Goal: Entertainment & Leisure: Consume media (video, audio)

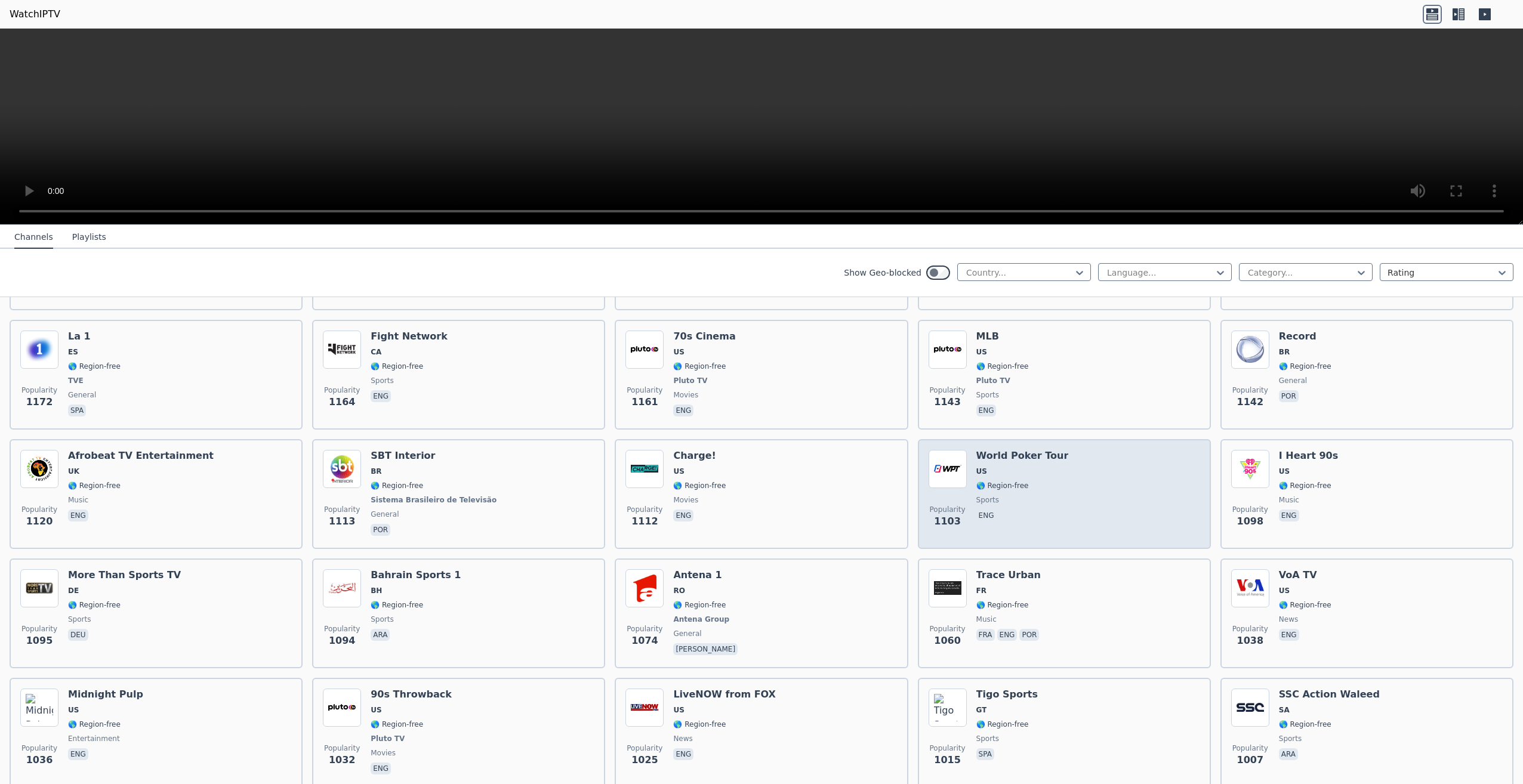
scroll to position [1790, 0]
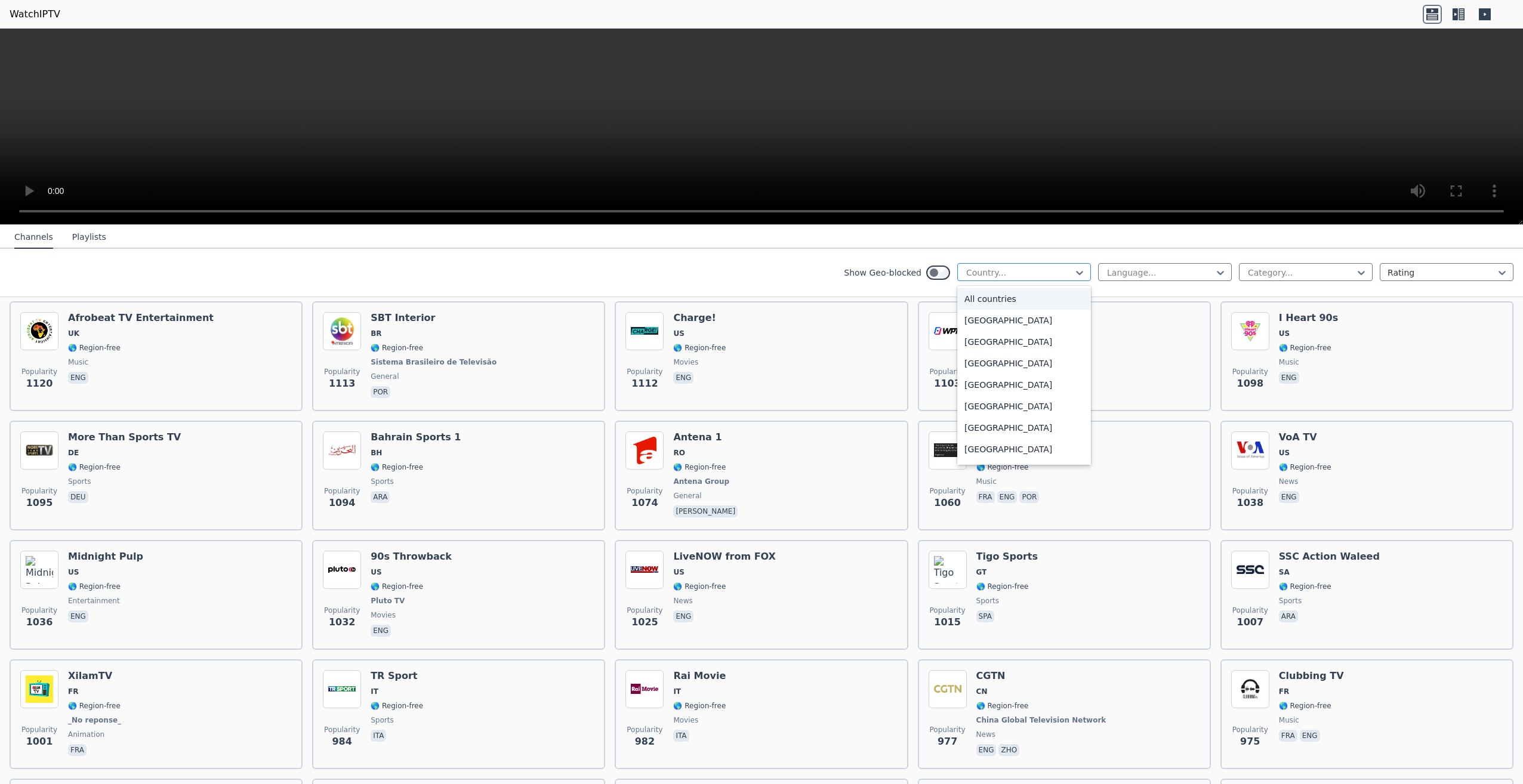
click at [1002, 268] on div at bounding box center [1019, 273] width 109 height 12
type input "***"
click at [1010, 298] on div "[GEOGRAPHIC_DATA]" at bounding box center [1023, 299] width 134 height 21
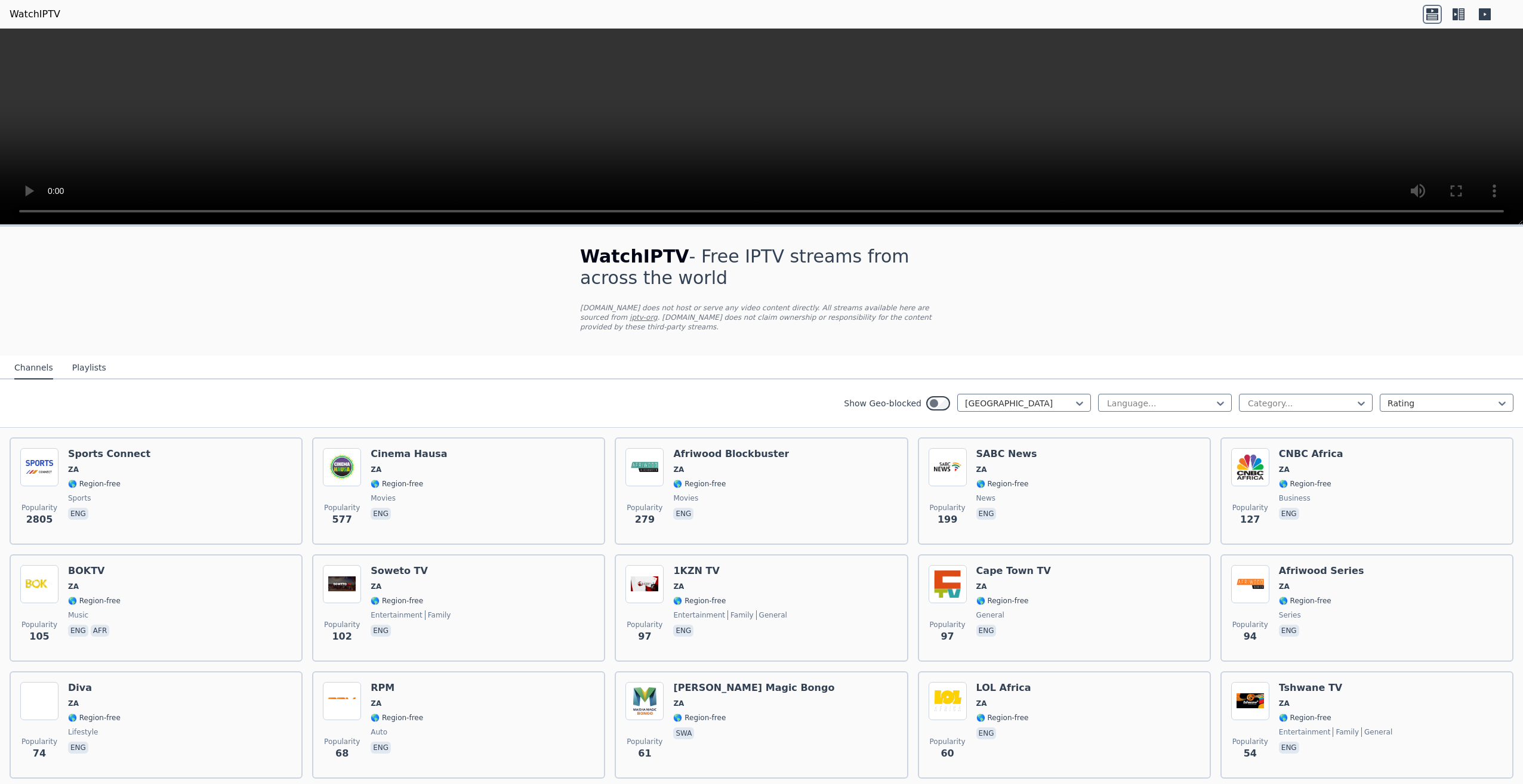
click at [88, 361] on button "Playlists" at bounding box center [89, 368] width 34 height 23
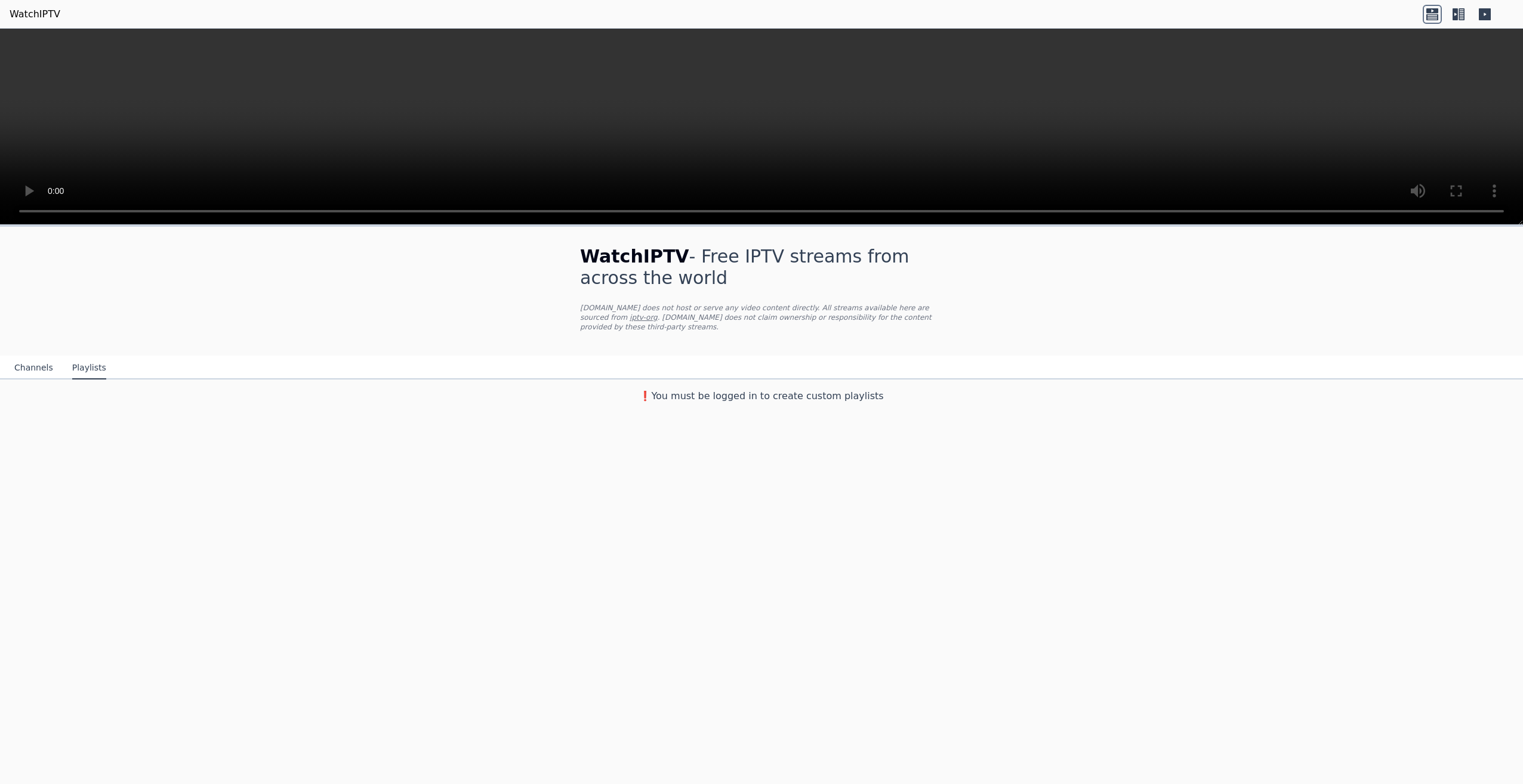
click at [46, 356] on nav "Channels Playlists" at bounding box center [761, 367] width 1523 height 24
click at [44, 357] on button "Channels" at bounding box center [34, 368] width 39 height 23
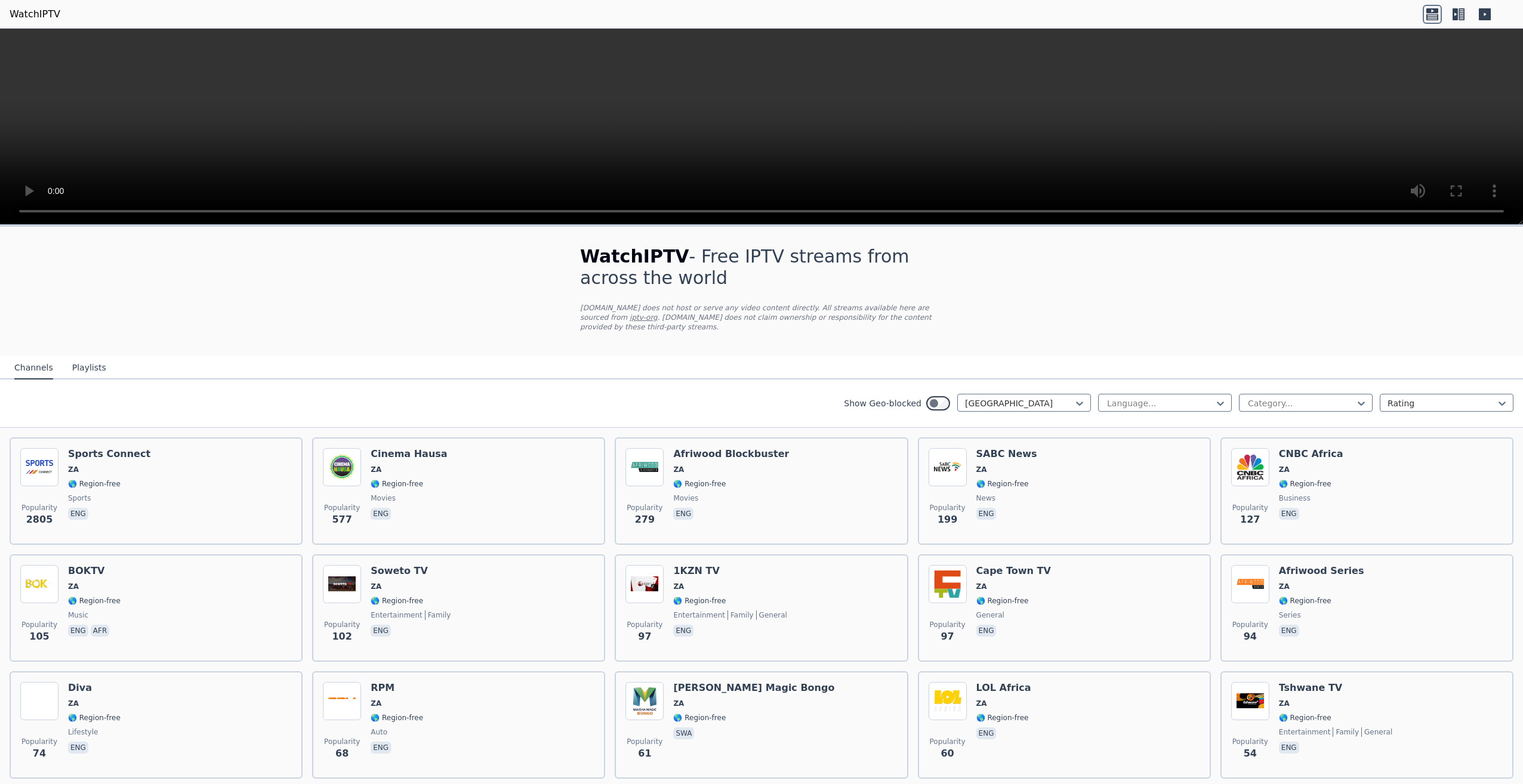
click at [658, 313] on link "iptv-org" at bounding box center [643, 318] width 28 height 9
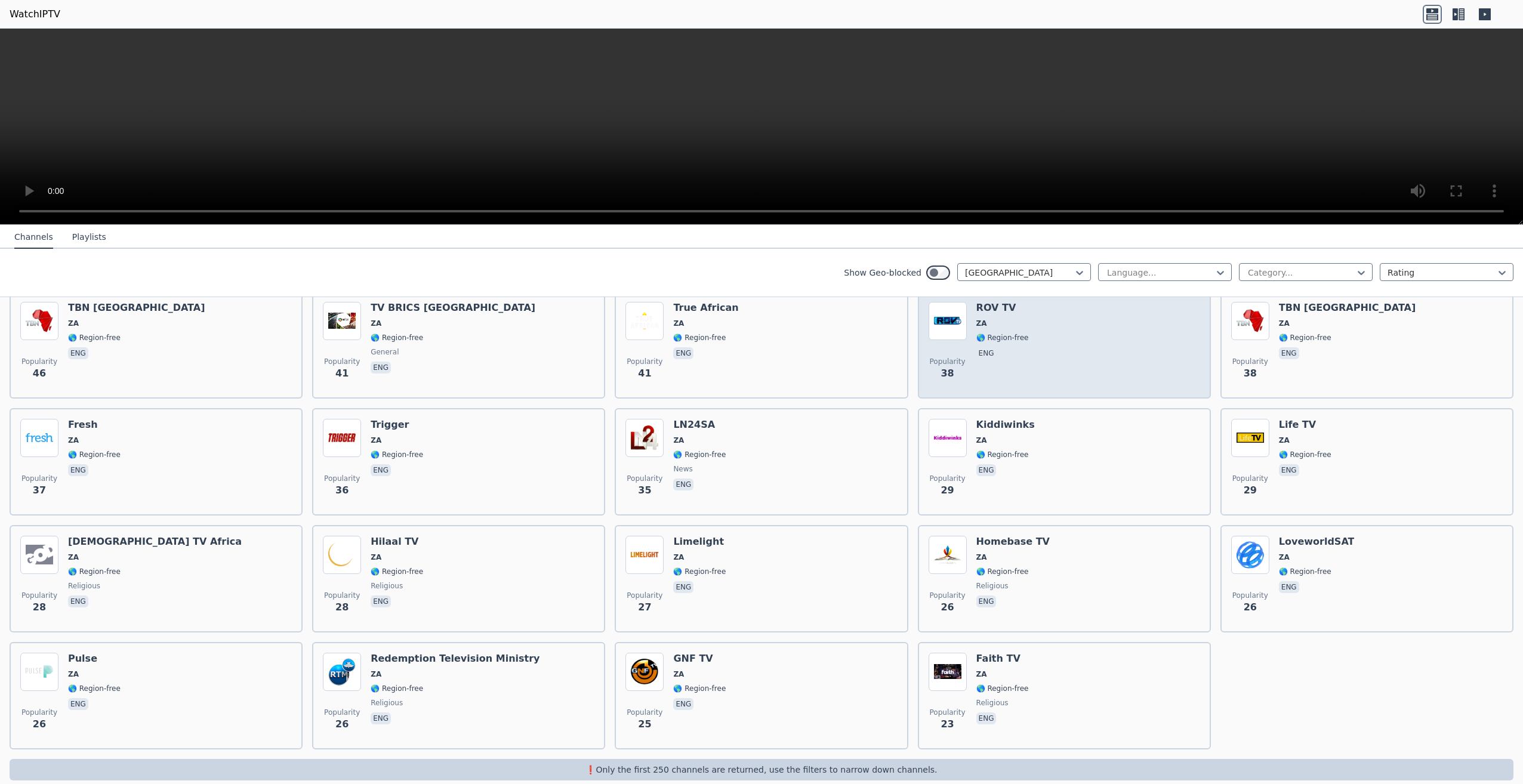
scroll to position [503, 0]
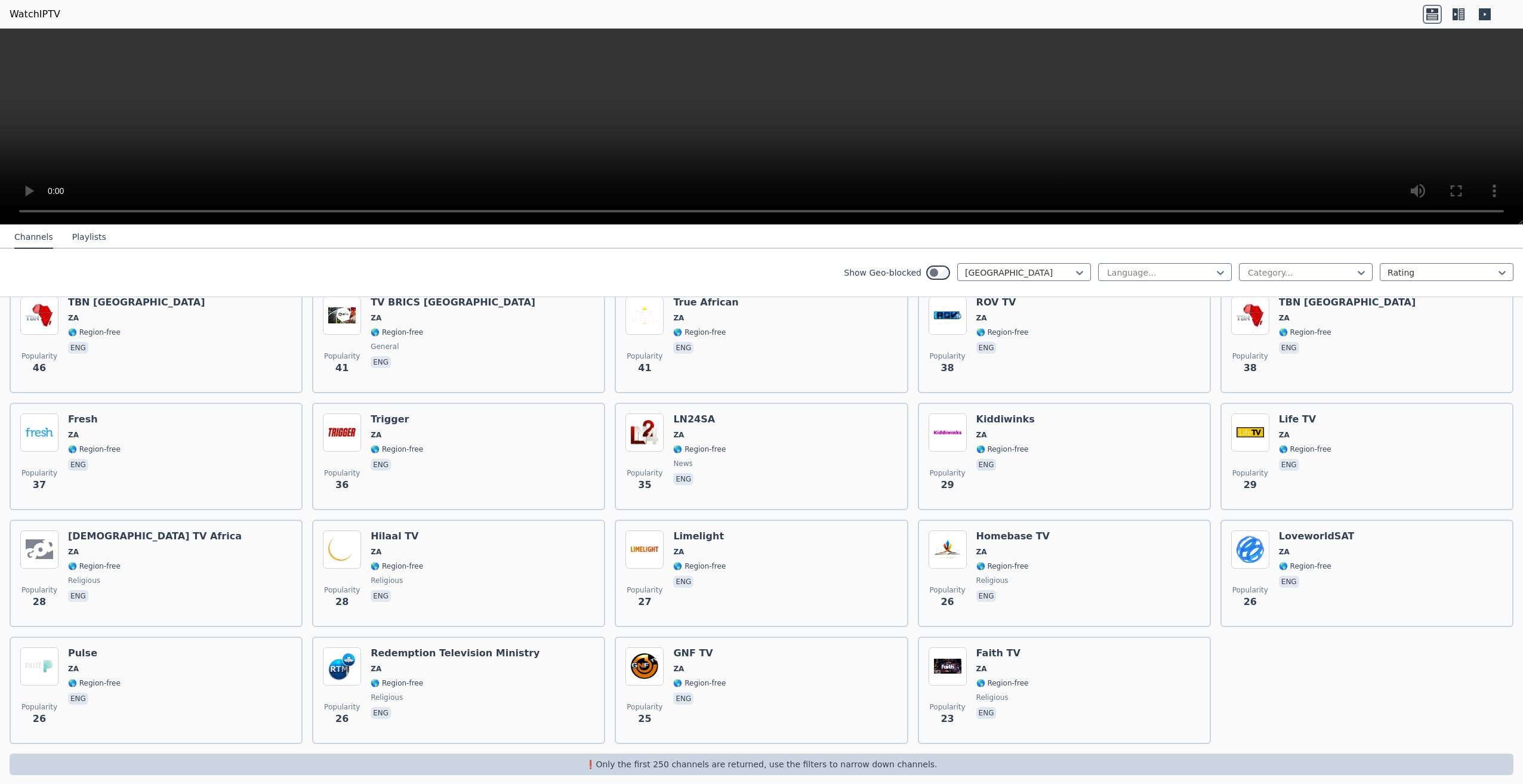
drag, startPoint x: 997, startPoint y: 286, endPoint x: 991, endPoint y: 281, distance: 7.8
click at [995, 285] on div "Show Geo-blocked [GEOGRAPHIC_DATA] Language... Category... Rating" at bounding box center [761, 273] width 1523 height 49
click at [989, 278] on div "[GEOGRAPHIC_DATA]" at bounding box center [1023, 272] width 134 height 18
click at [1033, 263] on div "[GEOGRAPHIC_DATA]" at bounding box center [1023, 272] width 134 height 18
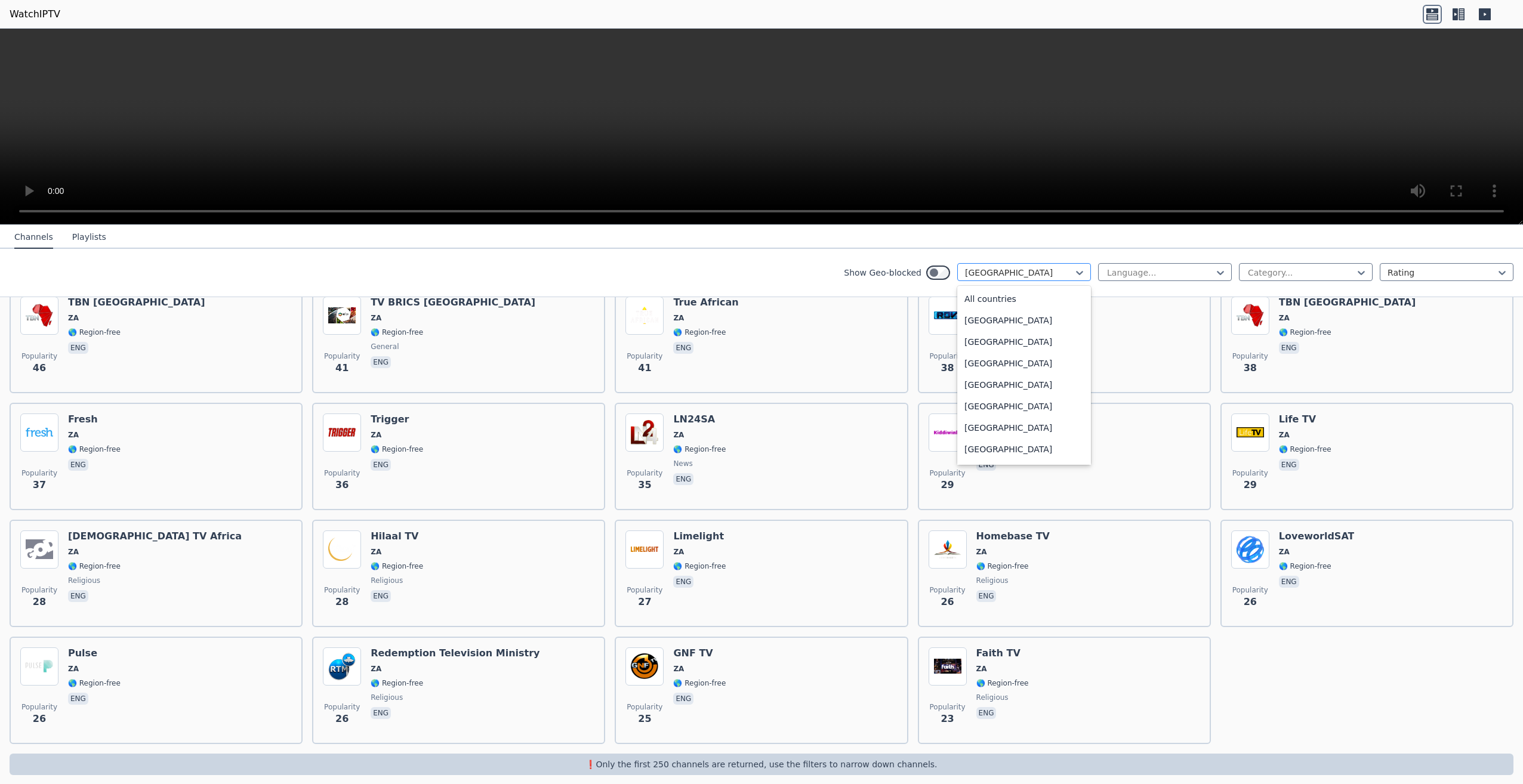
click at [1034, 265] on div "[GEOGRAPHIC_DATA]" at bounding box center [1023, 272] width 134 height 18
type input "**********"
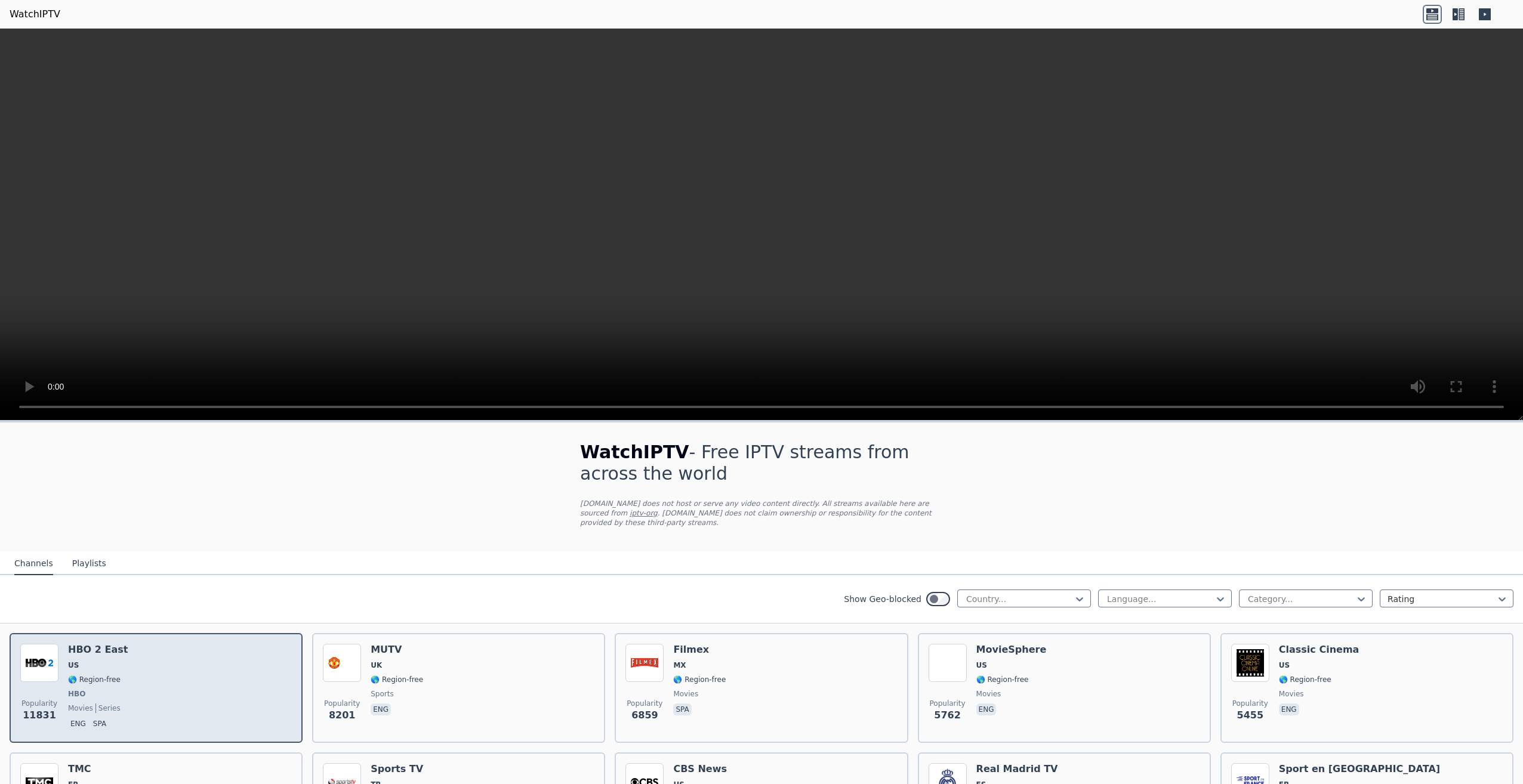
click at [222, 658] on div "Popularity 11831 HBO 2 East US 🌎 Region-free HBO movies series eng spa" at bounding box center [156, 688] width 271 height 89
click at [43, 652] on img at bounding box center [39, 663] width 38 height 38
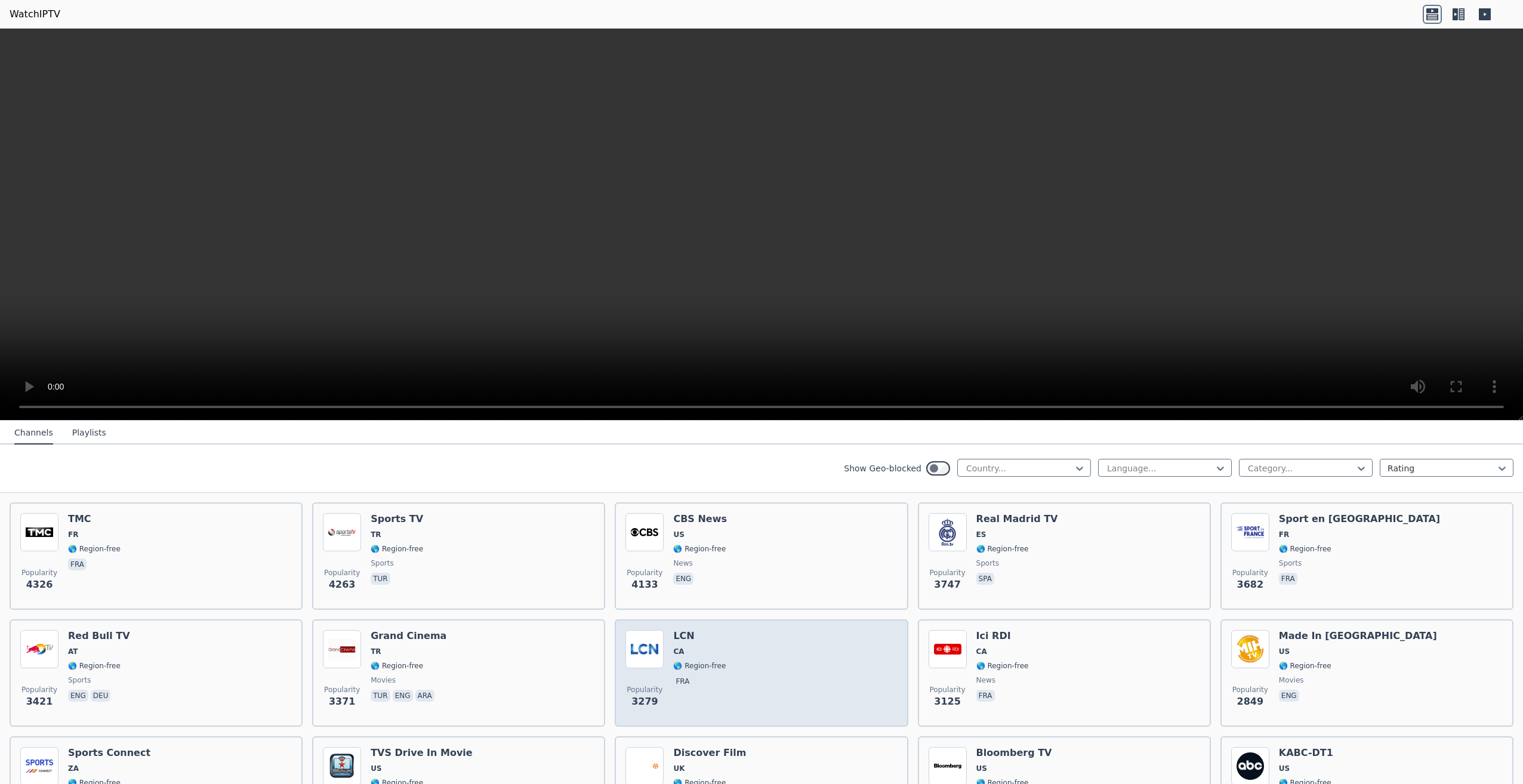
scroll to position [358, 0]
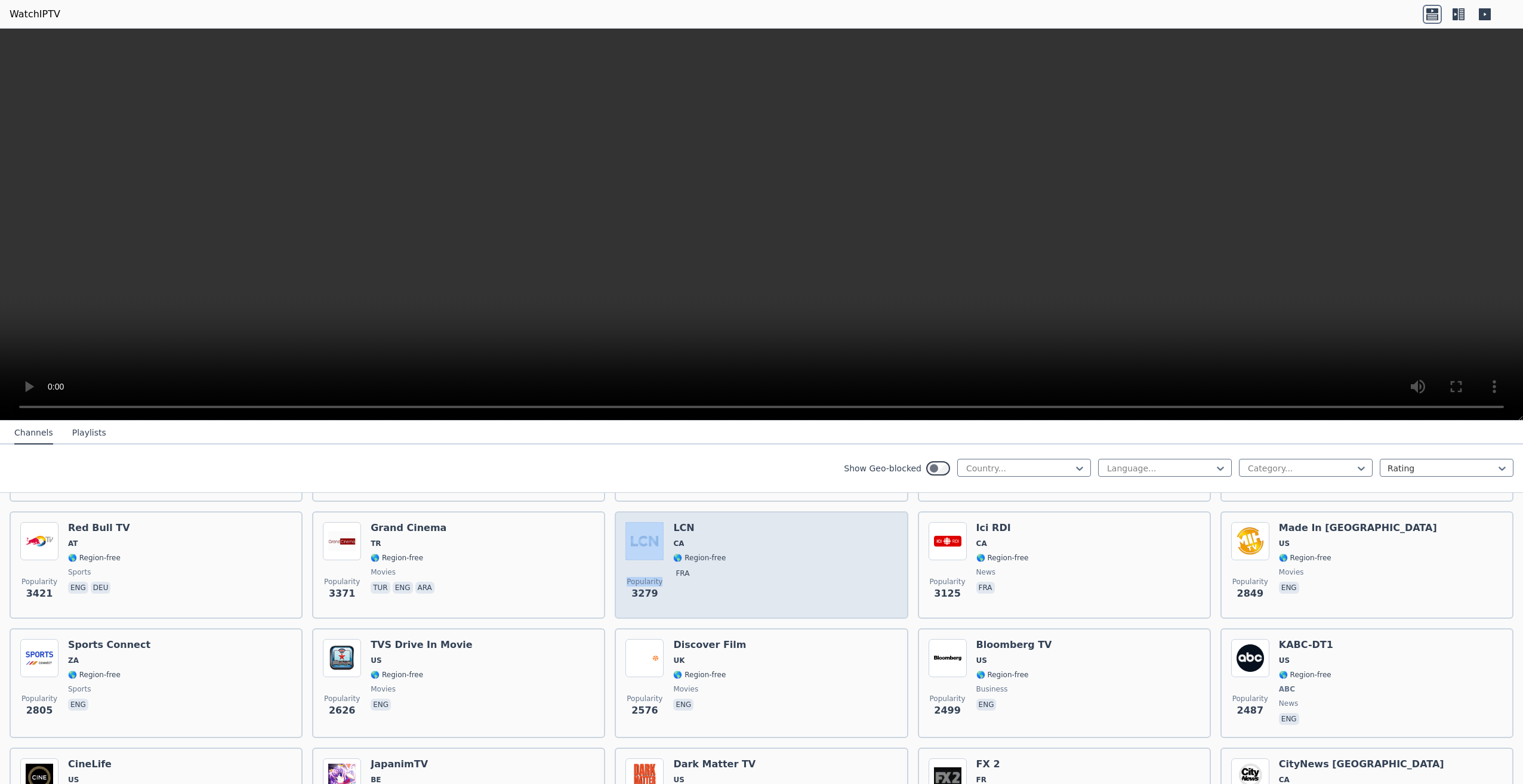
click at [660, 555] on div "Popularity 3279" at bounding box center [644, 565] width 38 height 86
drag, startPoint x: 660, startPoint y: 555, endPoint x: 645, endPoint y: 541, distance: 20.5
click at [645, 541] on img at bounding box center [644, 541] width 38 height 38
click at [644, 541] on img at bounding box center [644, 541] width 38 height 38
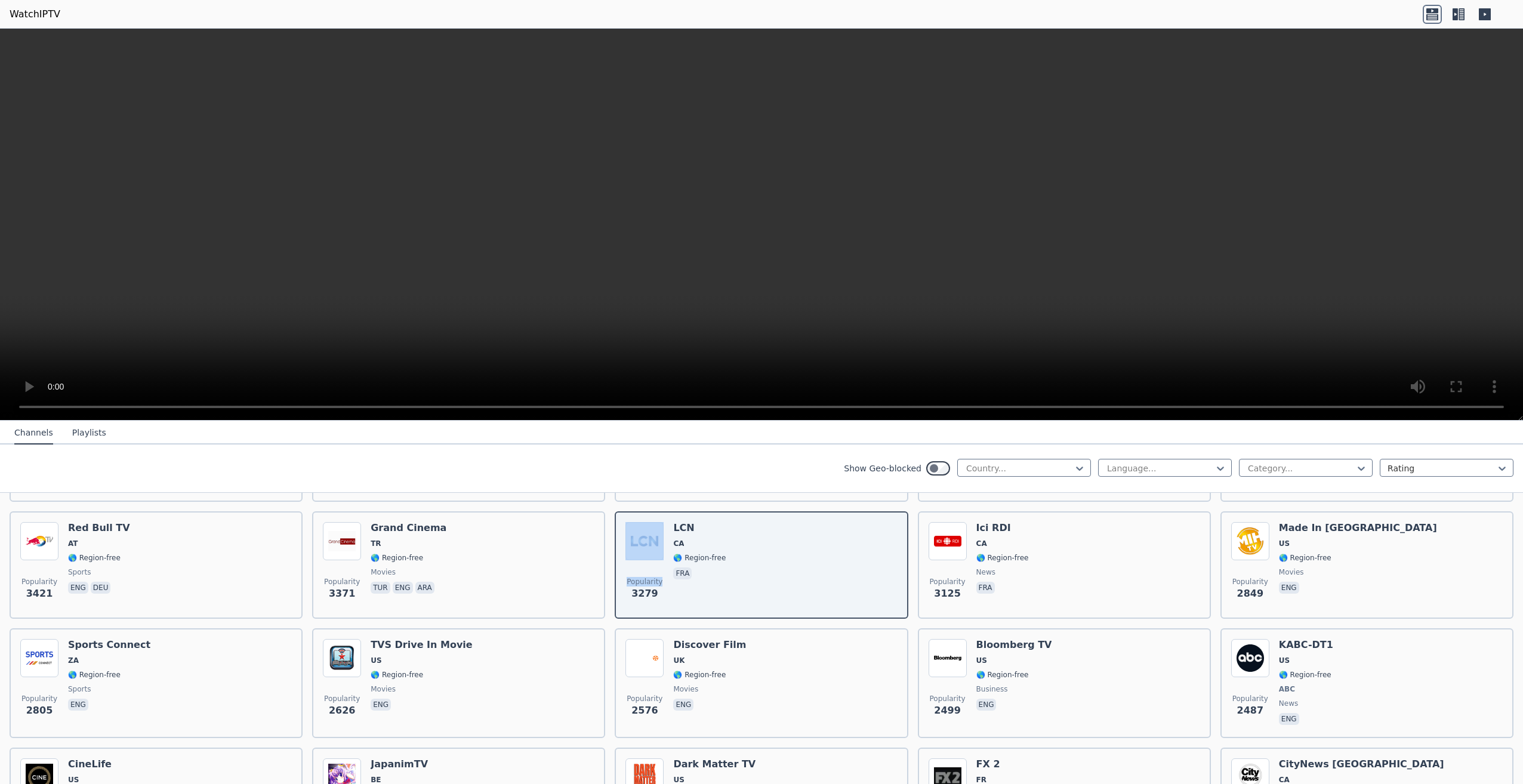
click at [451, 344] on video at bounding box center [761, 224] width 1523 height 392
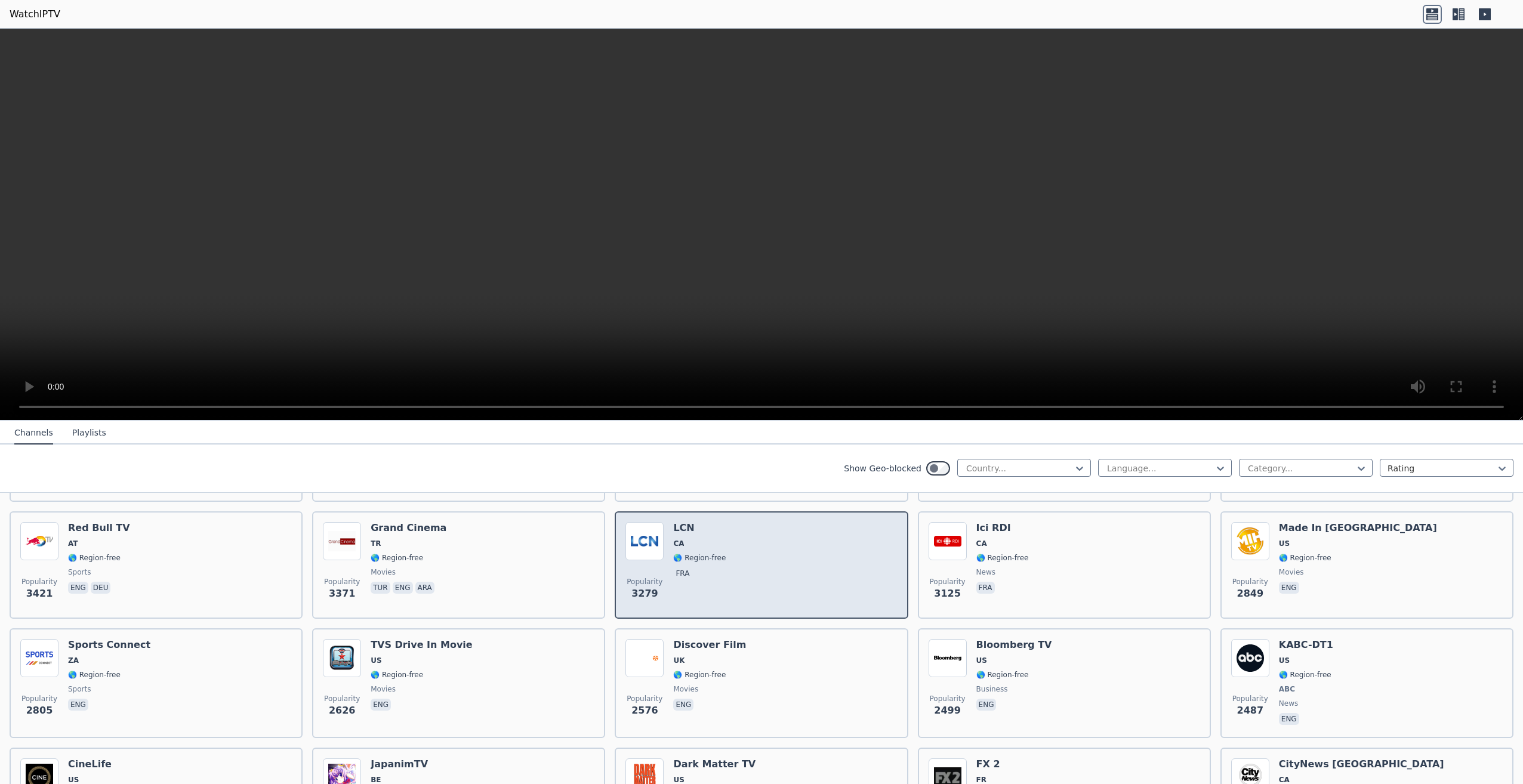
click at [750, 522] on div "Popularity 3279 LCN CA 🌎 Region-free fra" at bounding box center [761, 565] width 271 height 86
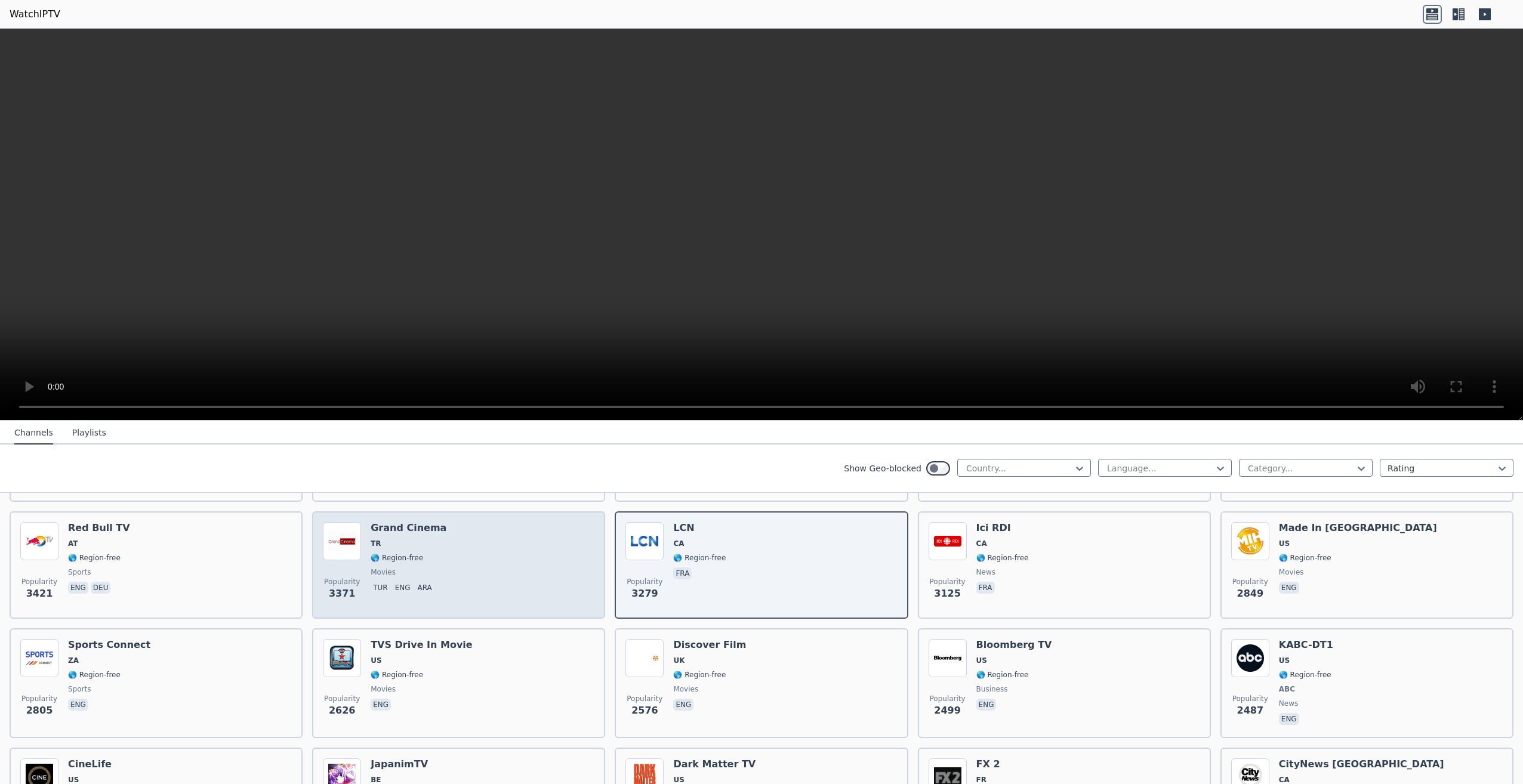
click at [490, 557] on div "Popularity 3371 Grand Cinema TR 🌎 Region-free movies tur eng ara" at bounding box center [458, 565] width 271 height 86
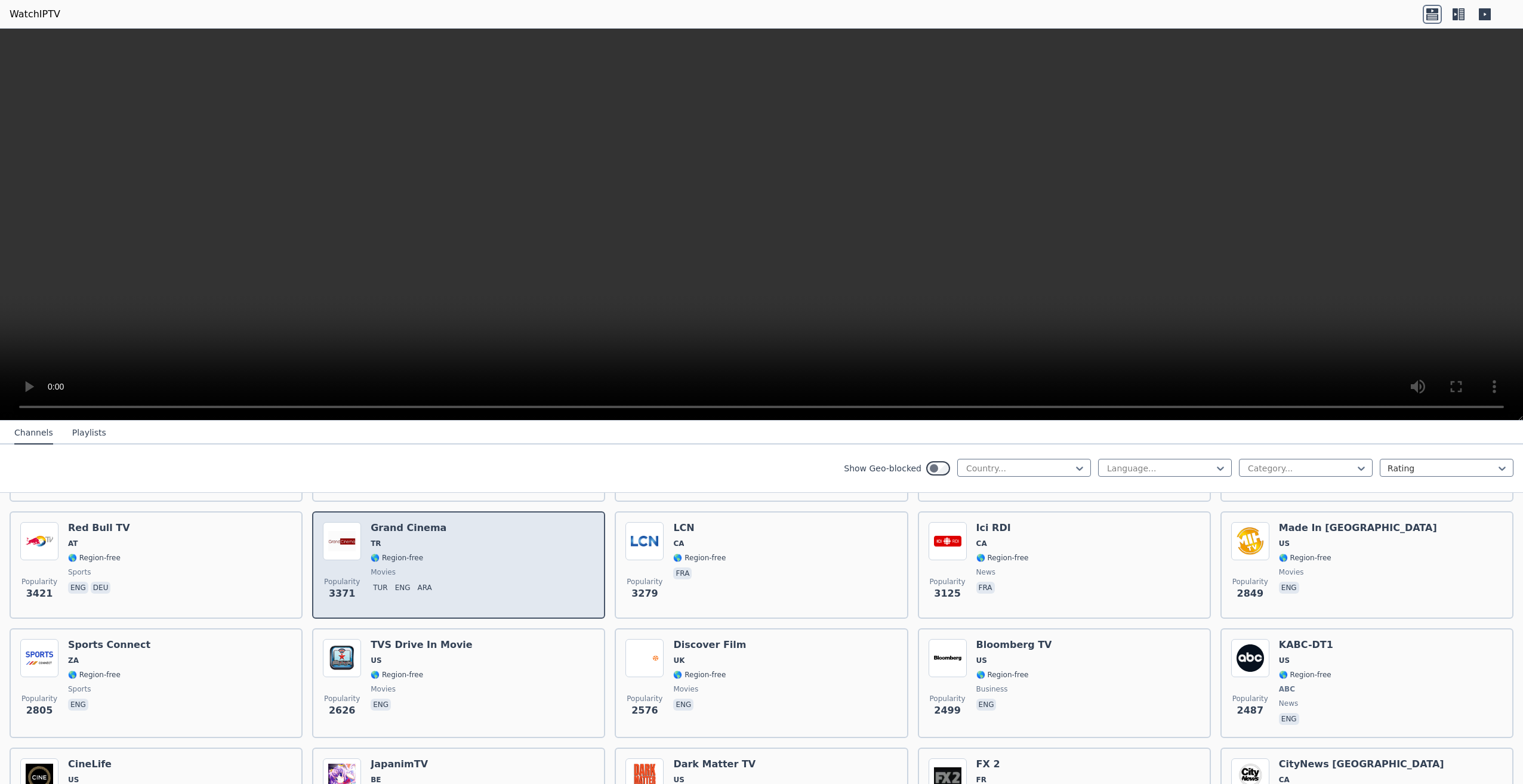
click at [490, 557] on div "Popularity 3371 Grand Cinema TR 🌎 Region-free movies tur eng ara" at bounding box center [458, 565] width 271 height 86
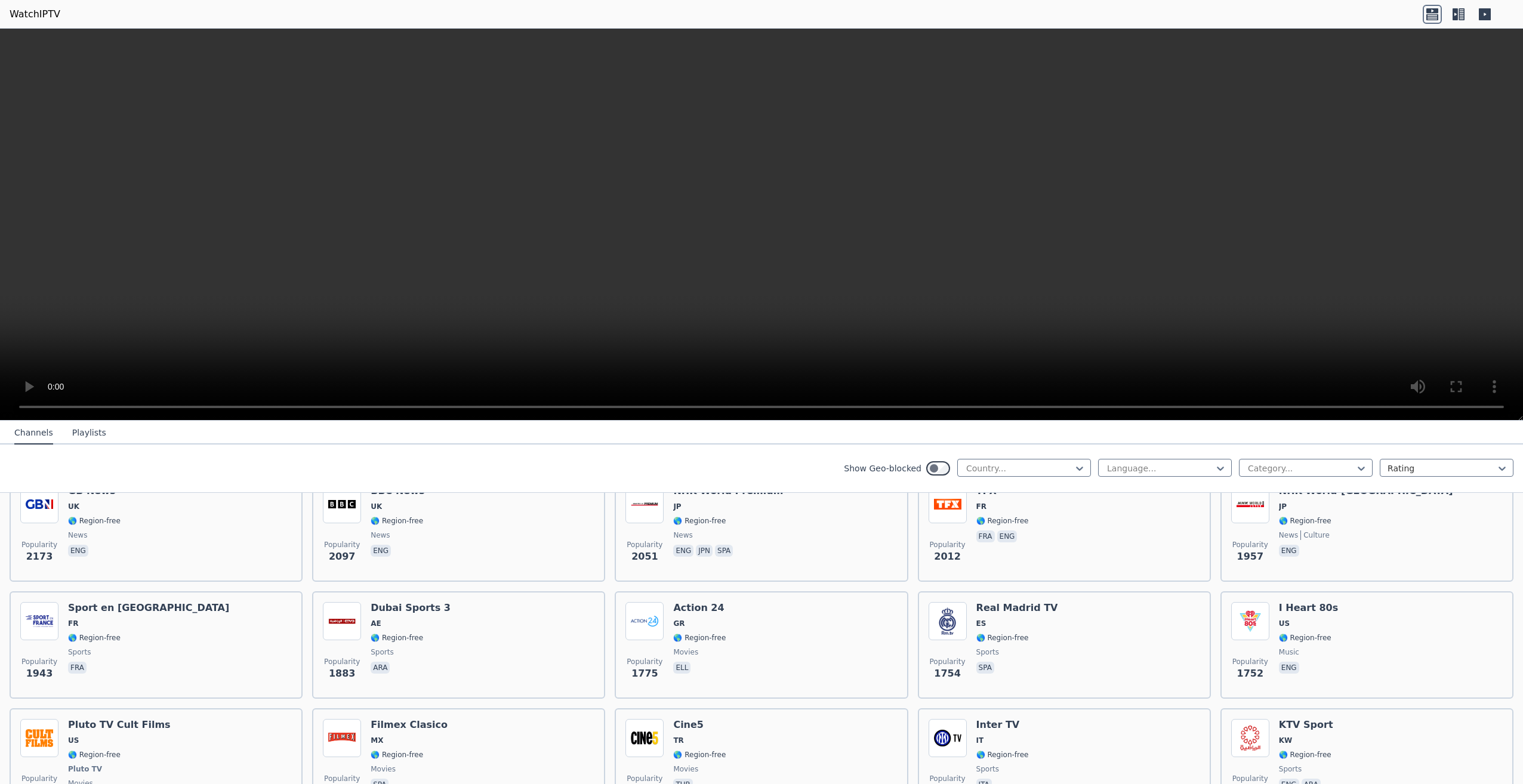
scroll to position [955, 0]
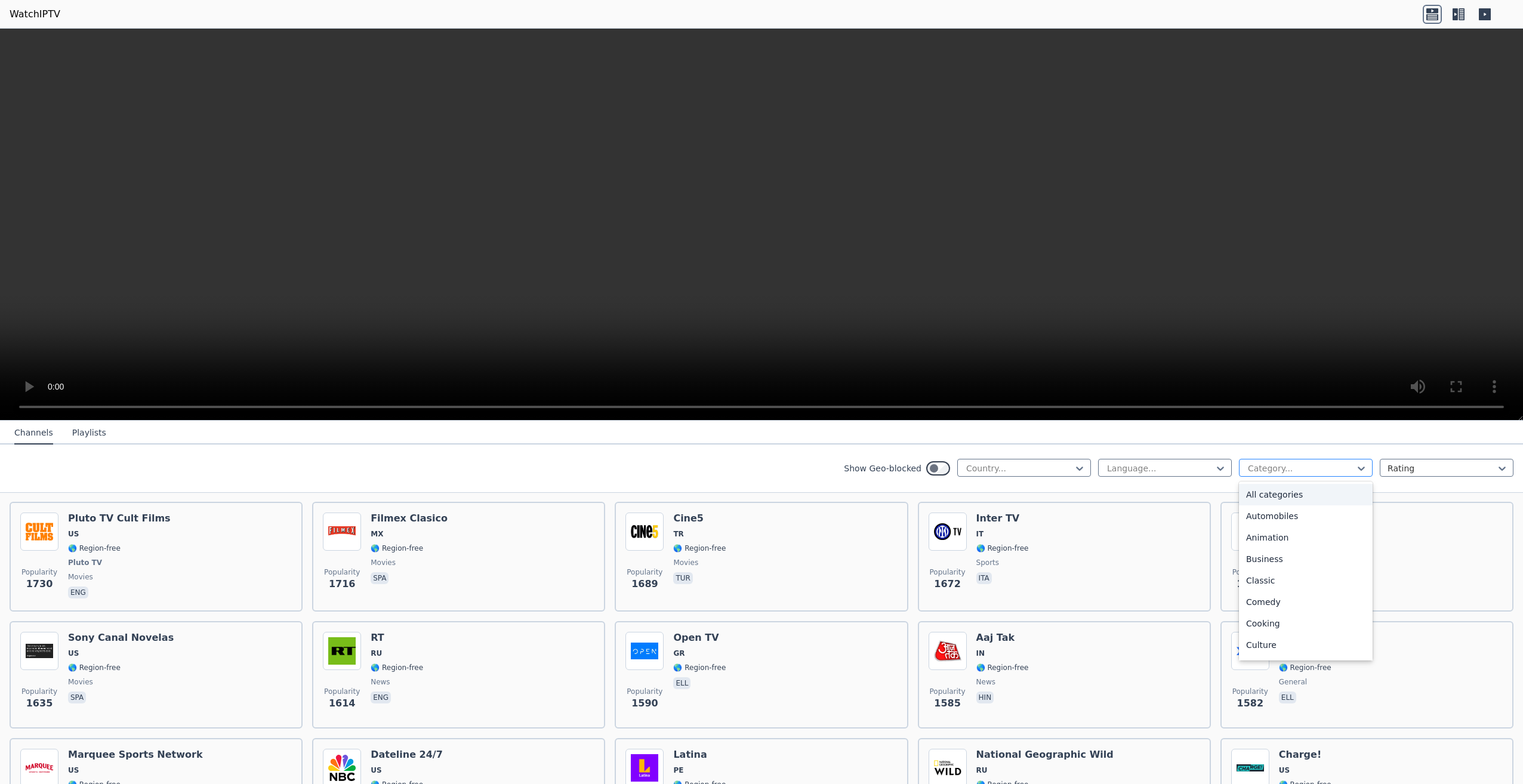
click at [1302, 466] on div at bounding box center [1301, 468] width 109 height 12
click at [1281, 606] on div "Sports" at bounding box center [1305, 605] width 134 height 21
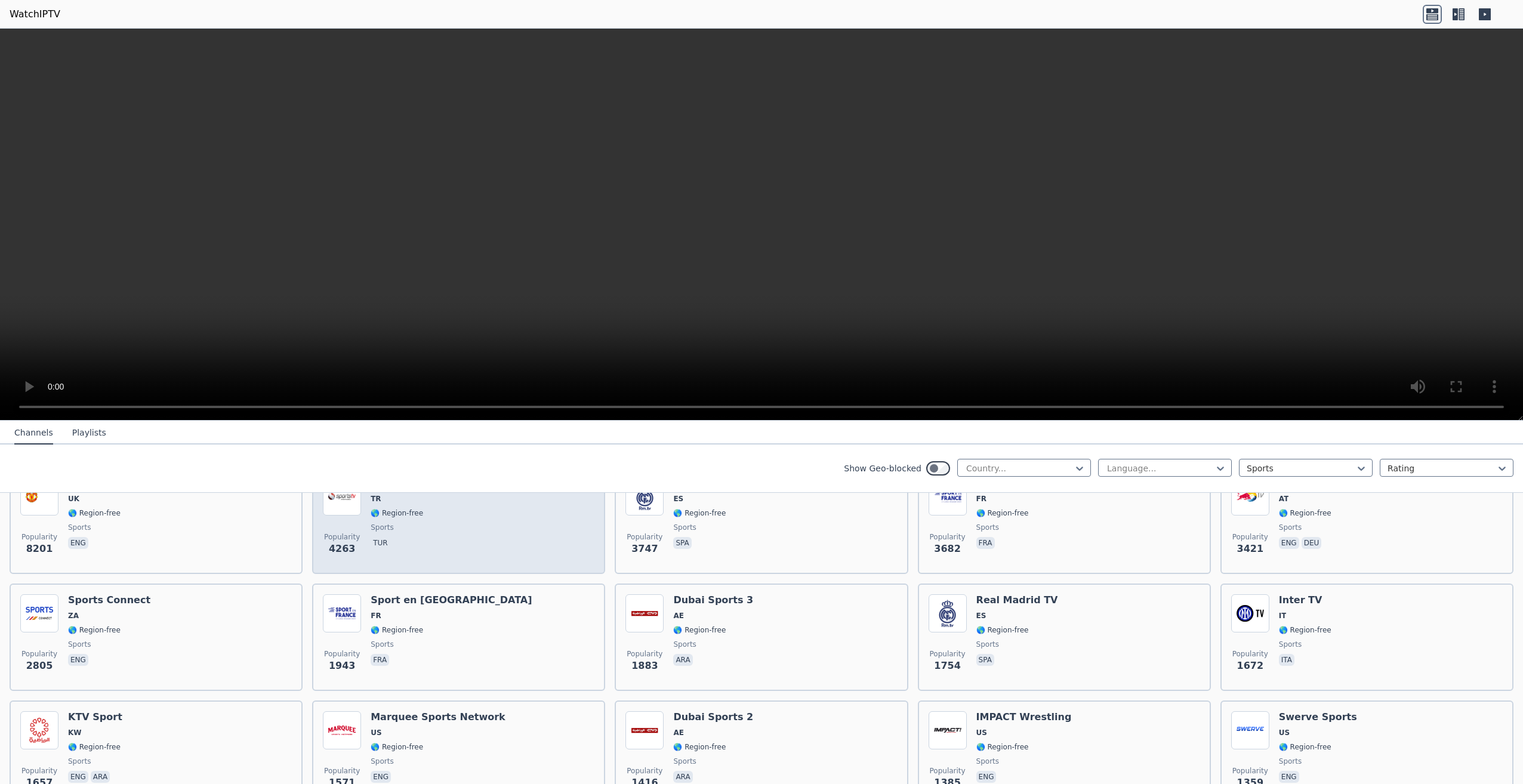
scroll to position [179, 0]
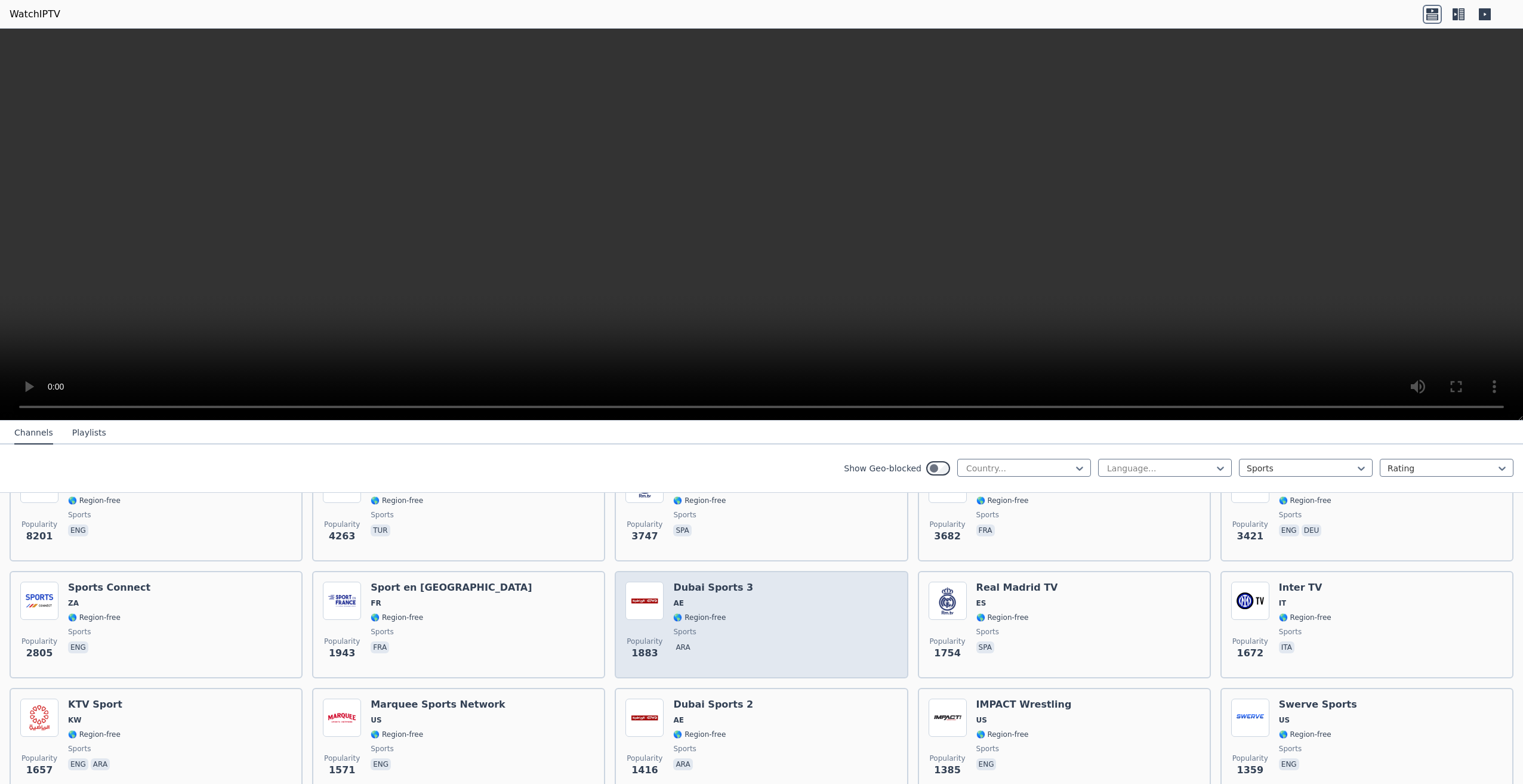
click at [754, 594] on div "Popularity 1883 Dubai Sports 3 AE 🌎 Region-free sports ara" at bounding box center [761, 625] width 271 height 86
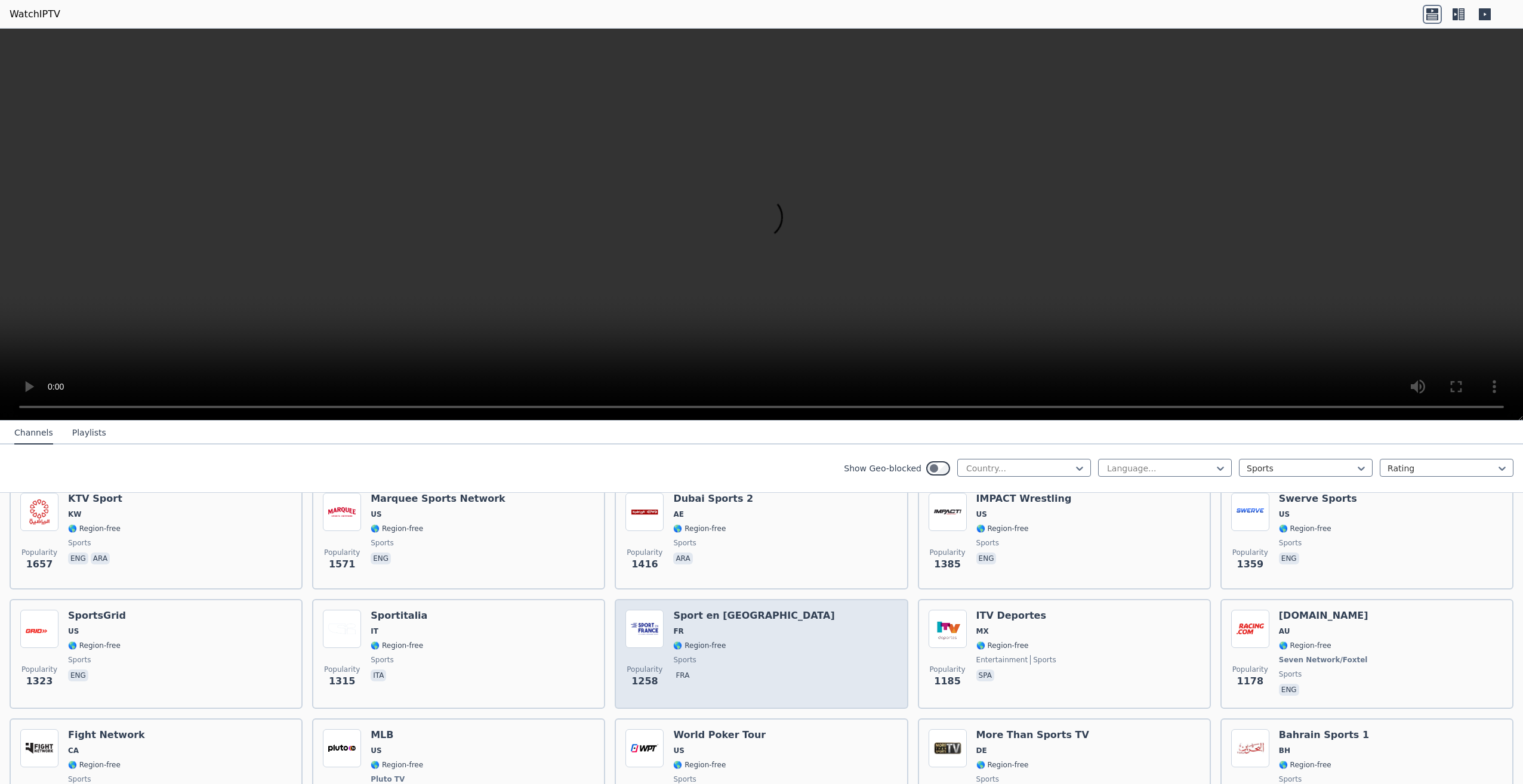
scroll to position [358, 0]
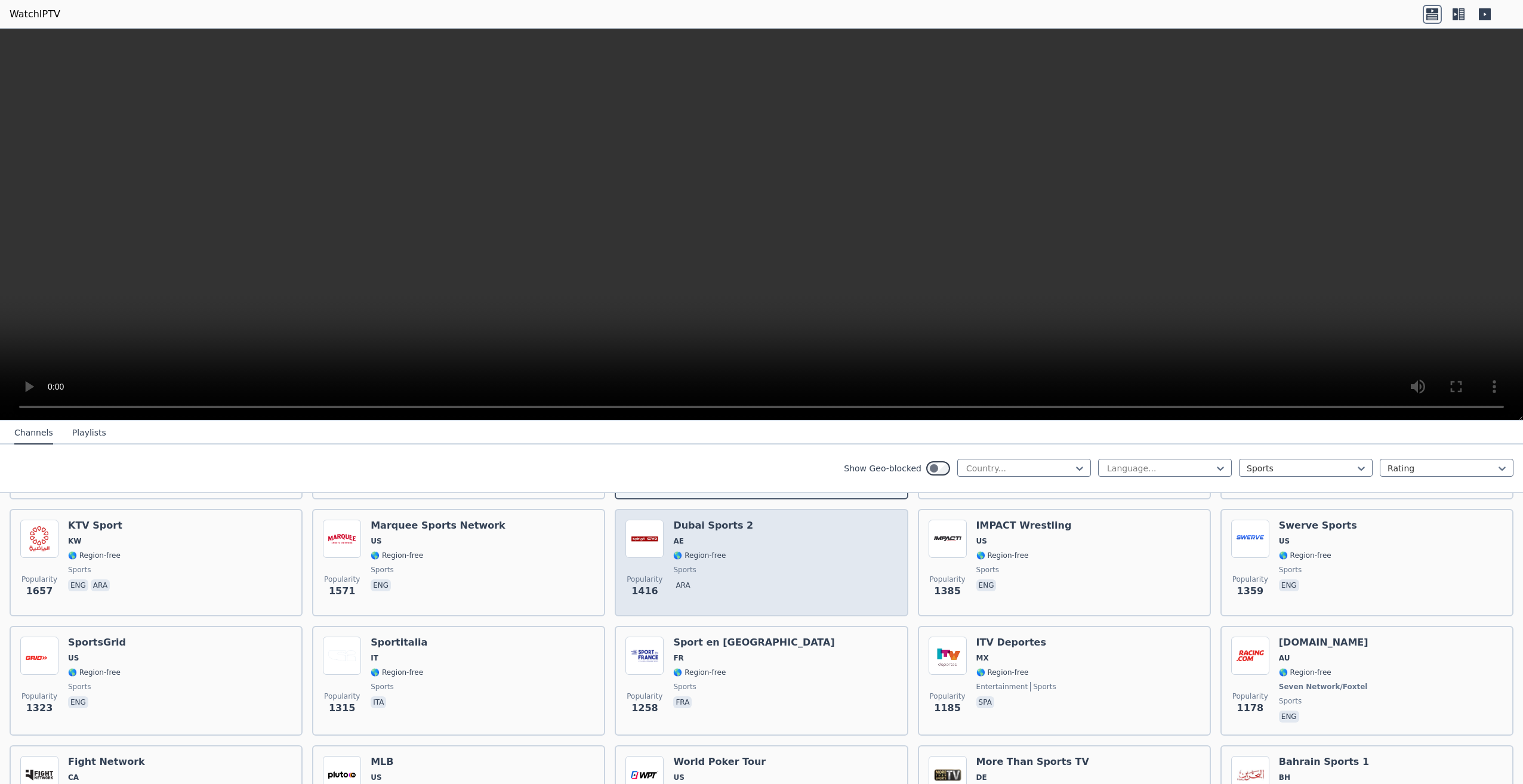
click at [768, 583] on div "Popularity 1416 Dubai Sports 2 AE 🌎 Region-free sports ara" at bounding box center [761, 563] width 271 height 86
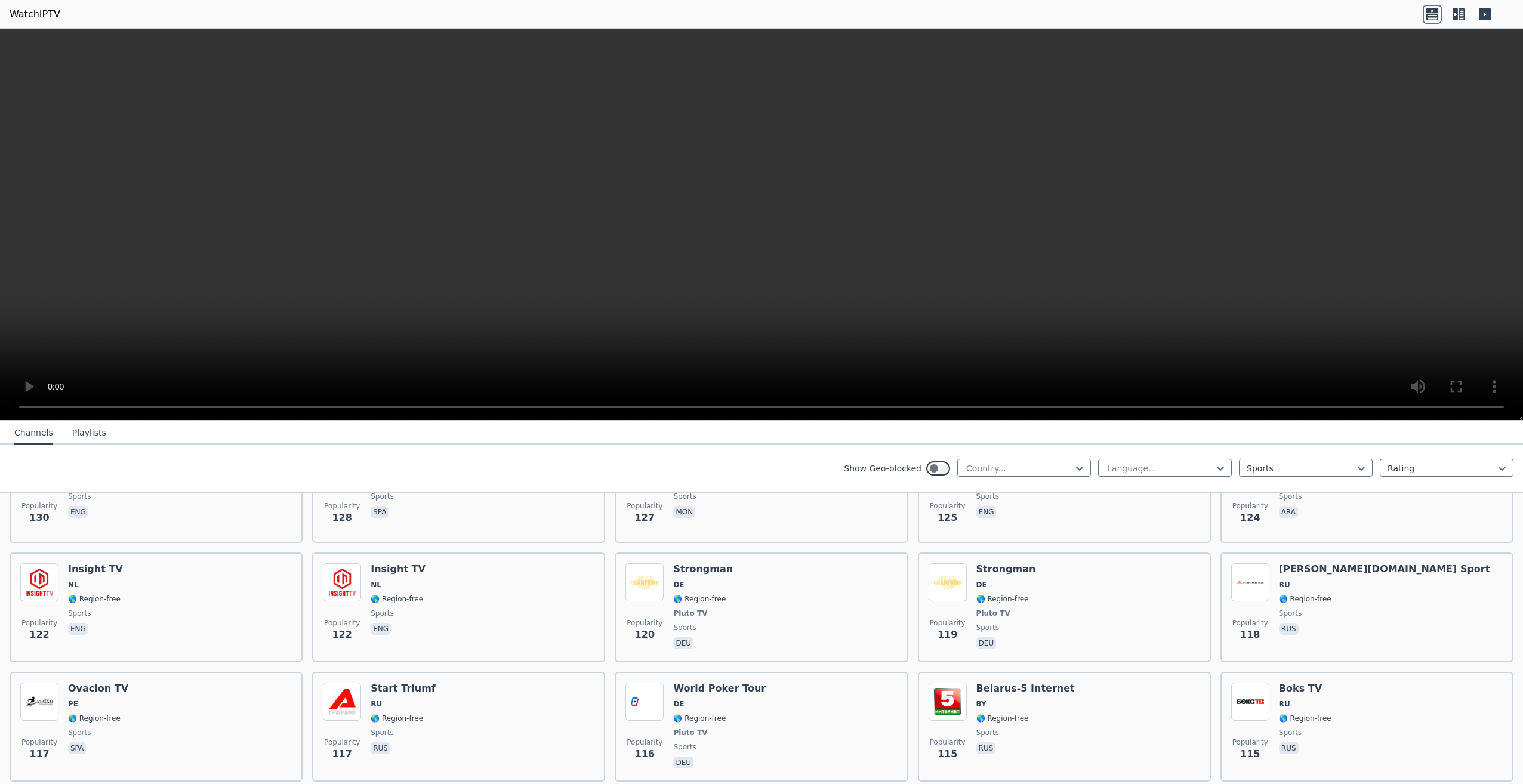
scroll to position [2598, 0]
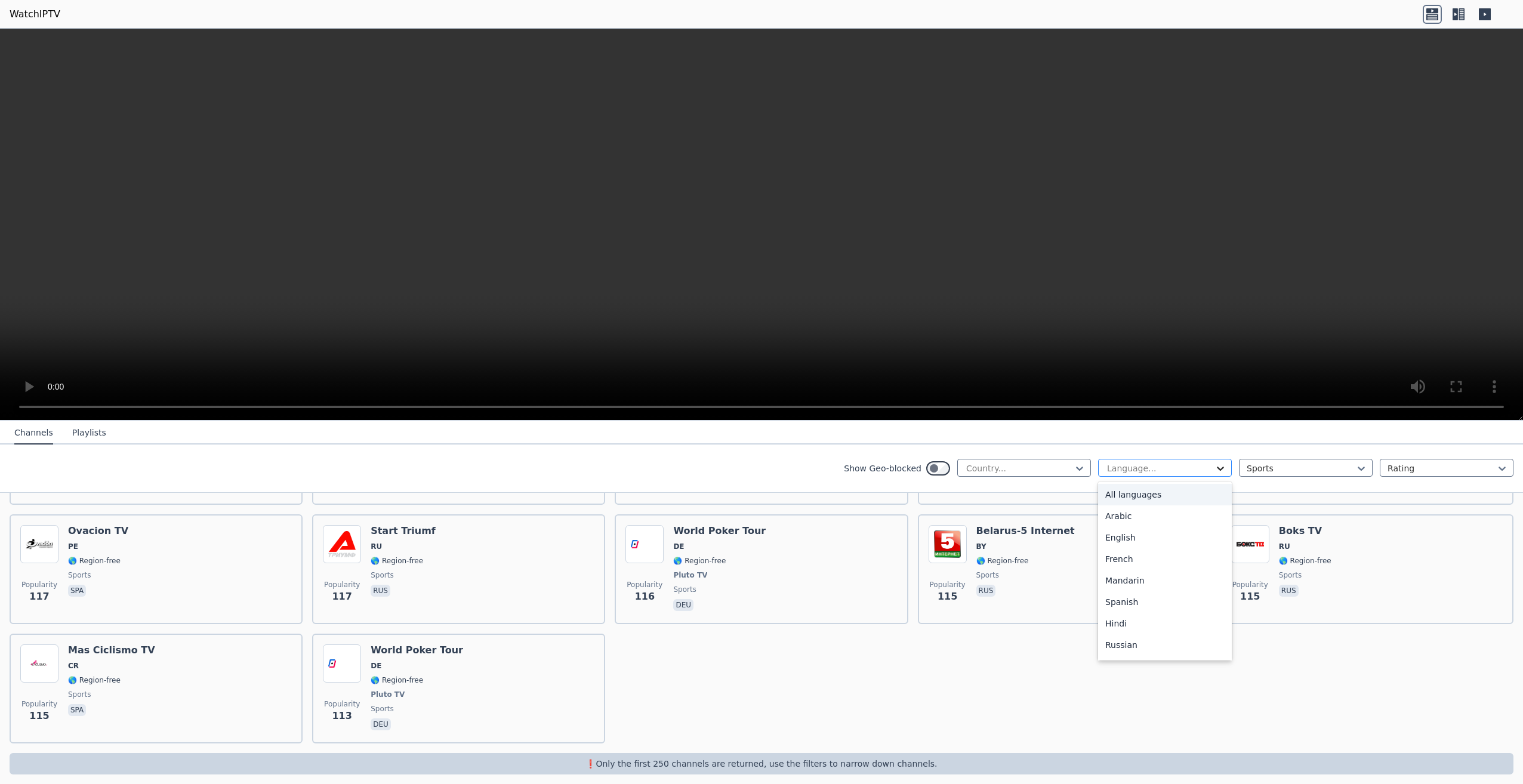
click at [1215, 473] on icon at bounding box center [1220, 468] width 12 height 12
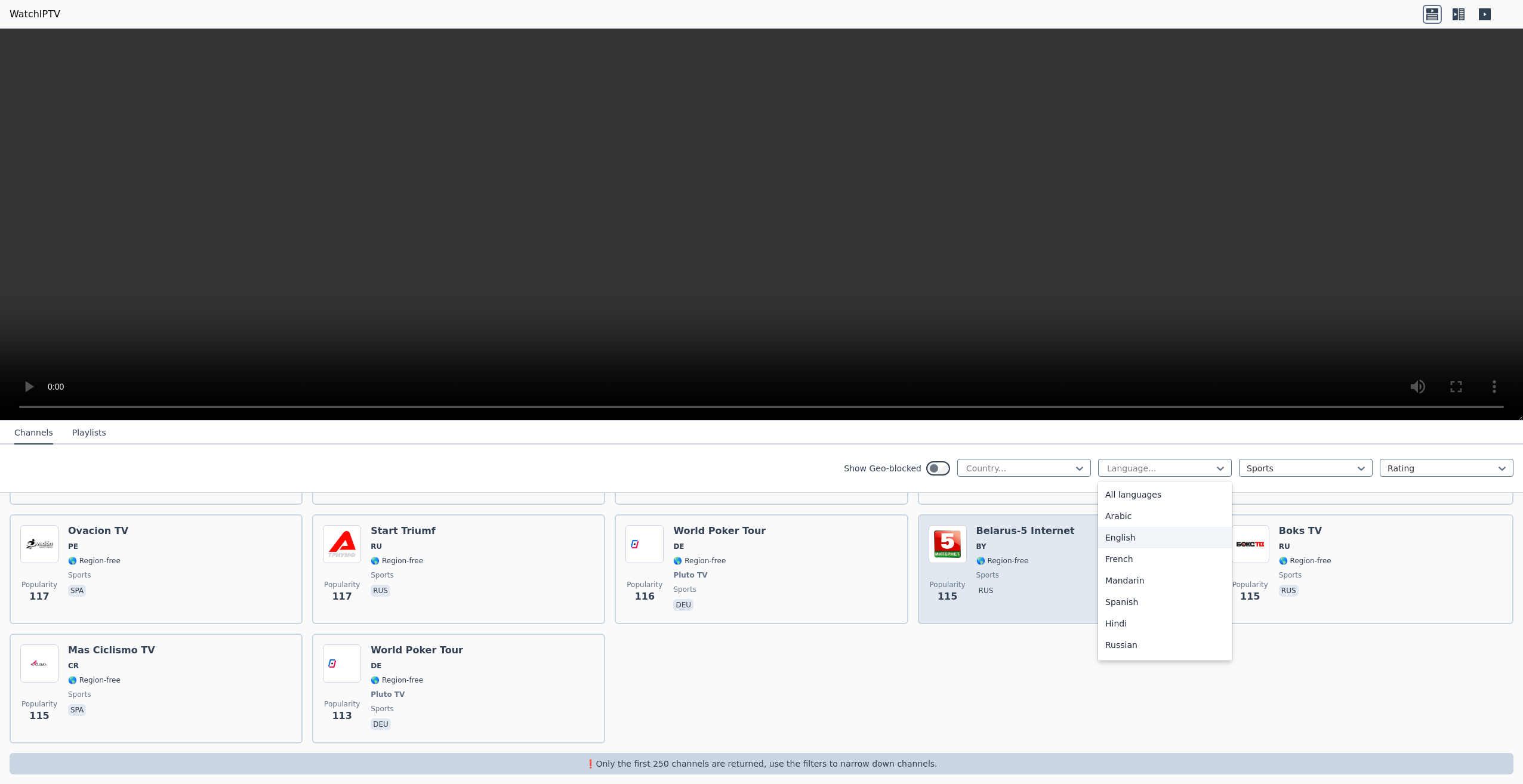
click at [1128, 531] on div "English" at bounding box center [1165, 538] width 134 height 21
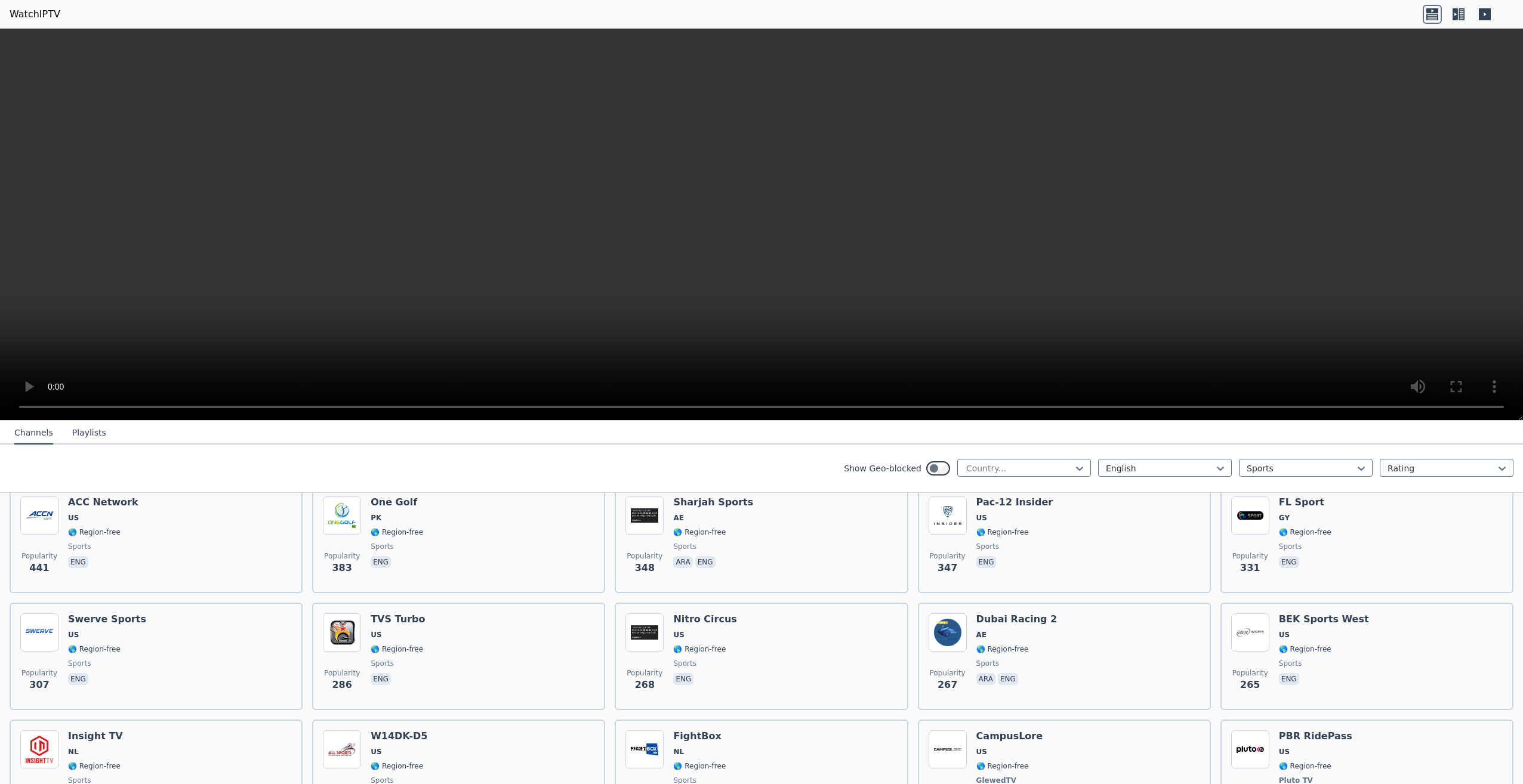
scroll to position [582, 0]
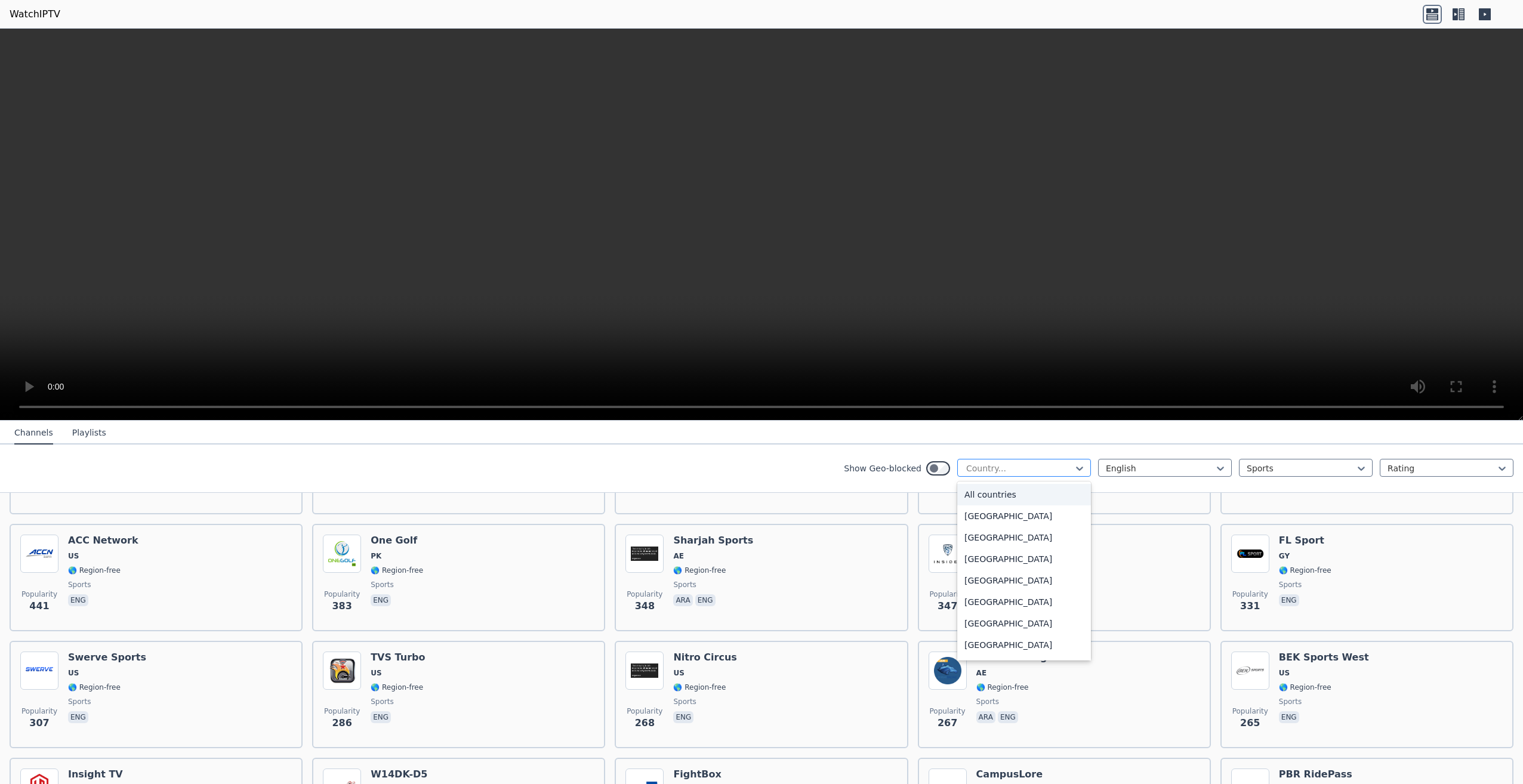
click at [1046, 473] on div at bounding box center [1019, 468] width 109 height 12
click at [1172, 471] on div at bounding box center [1160, 468] width 109 height 12
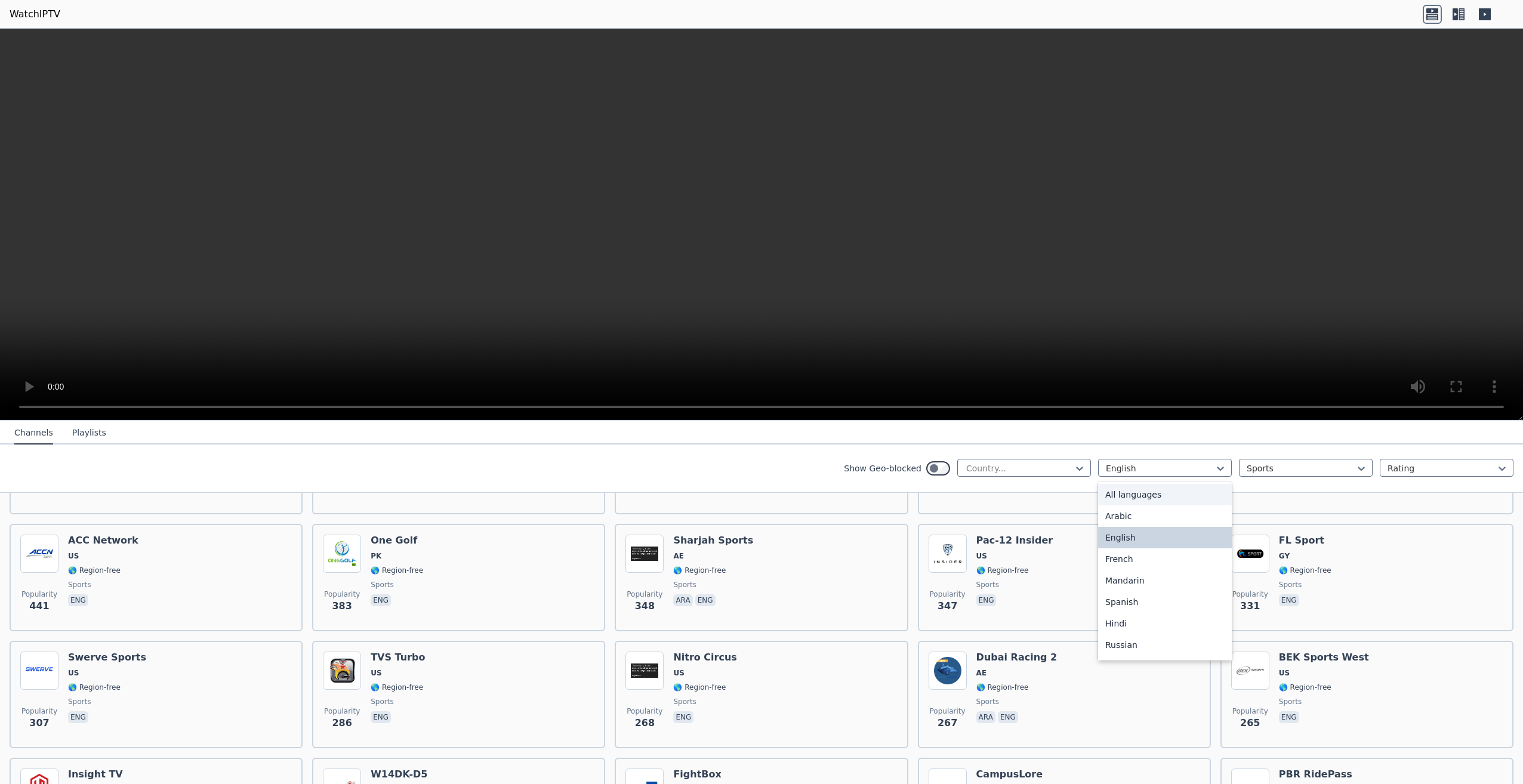
click at [1145, 493] on div "All languages" at bounding box center [1165, 495] width 134 height 21
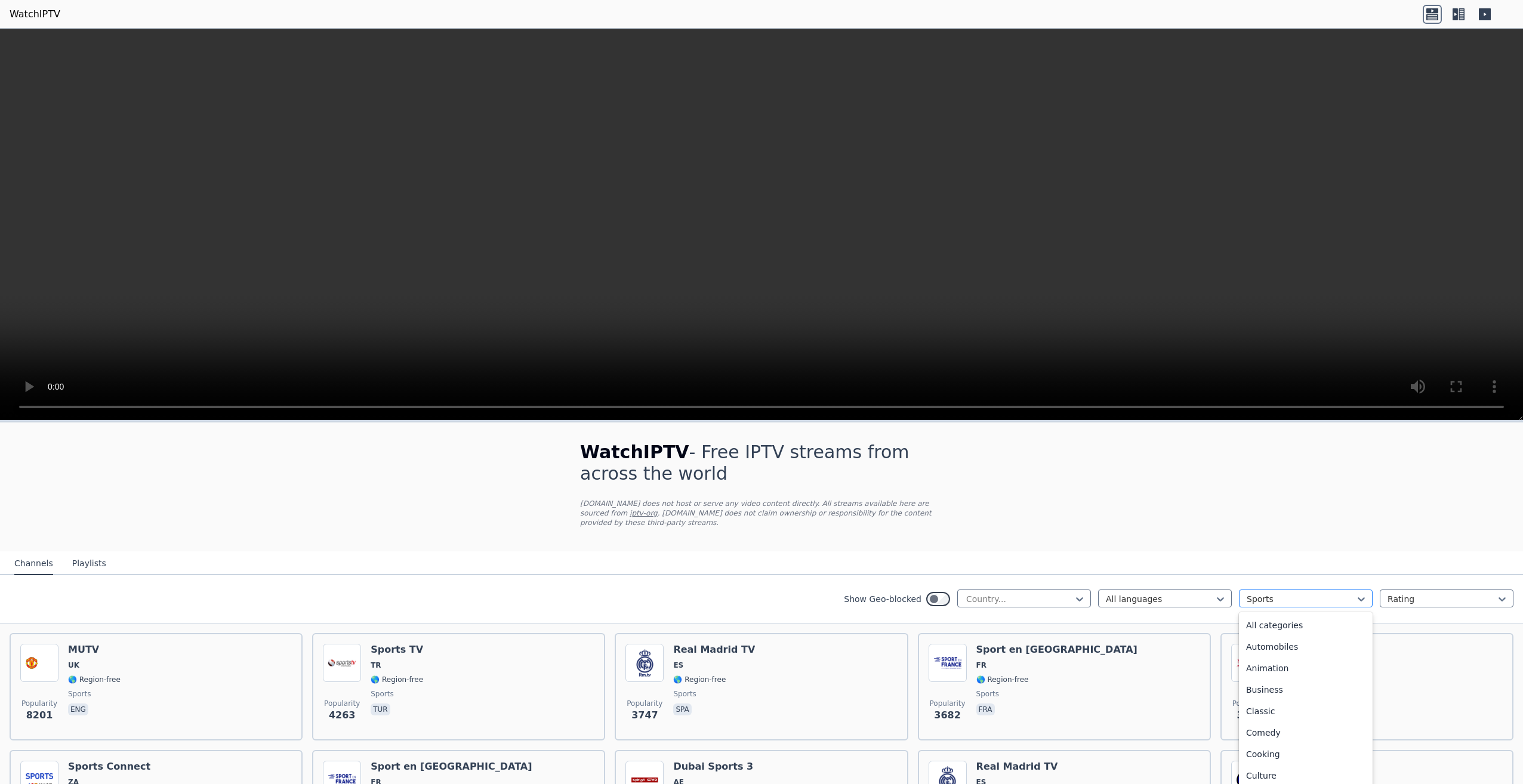
click at [1268, 593] on div at bounding box center [1301, 599] width 109 height 12
click at [1282, 620] on div "All categories" at bounding box center [1305, 625] width 134 height 21
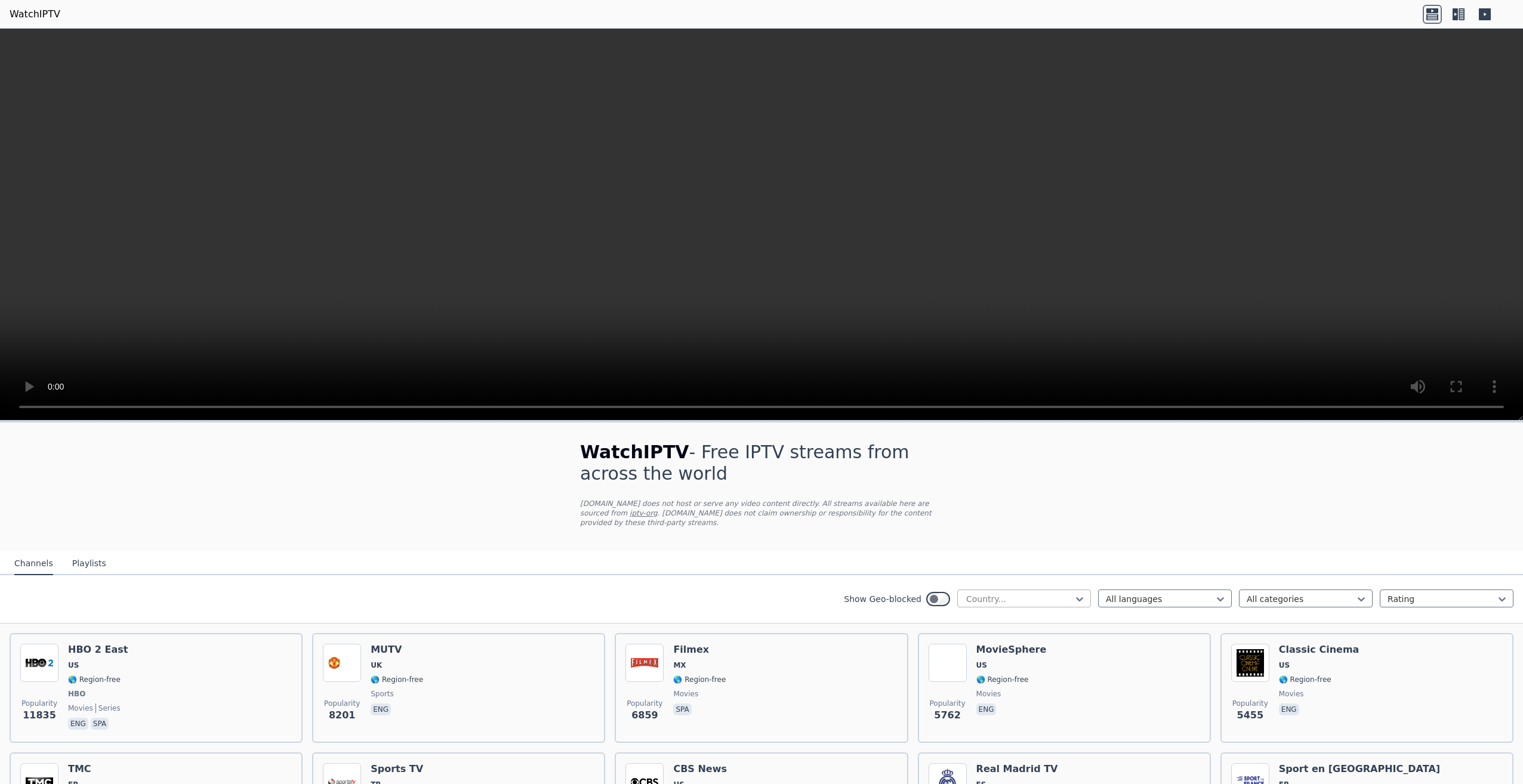
click at [971, 593] on div at bounding box center [1019, 599] width 109 height 12
type input "***"
click at [1027, 660] on div "[GEOGRAPHIC_DATA]" at bounding box center [1023, 668] width 134 height 21
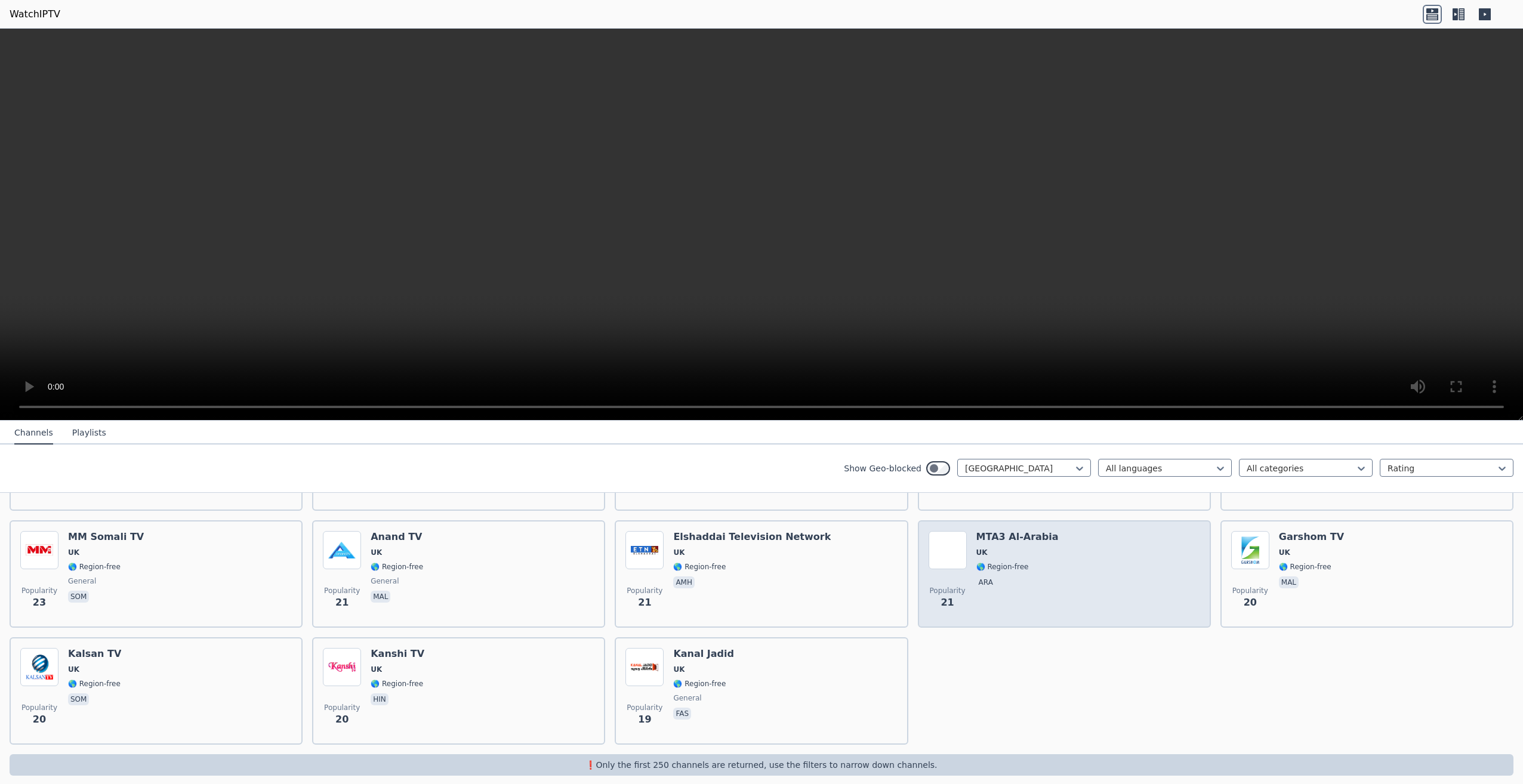
scroll to position [1637, 0]
